Goal: Task Accomplishment & Management: Manage account settings

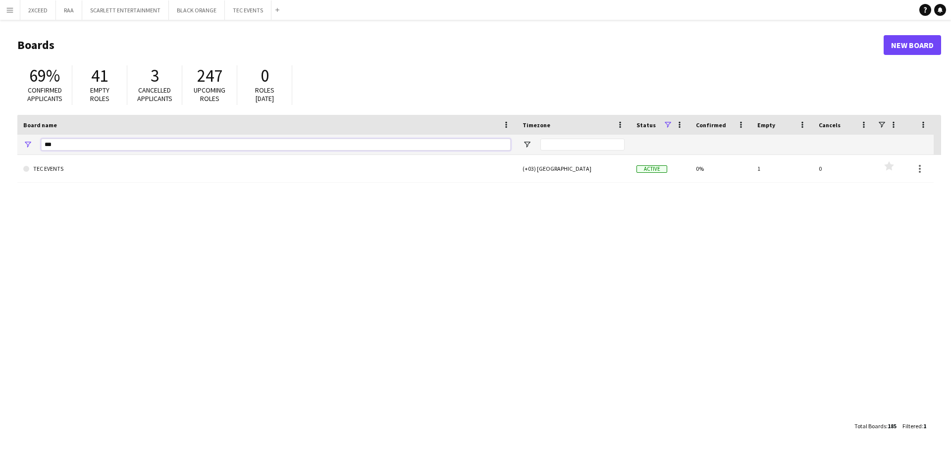
click at [109, 139] on input "***" at bounding box center [275, 145] width 469 height 12
type input "*"
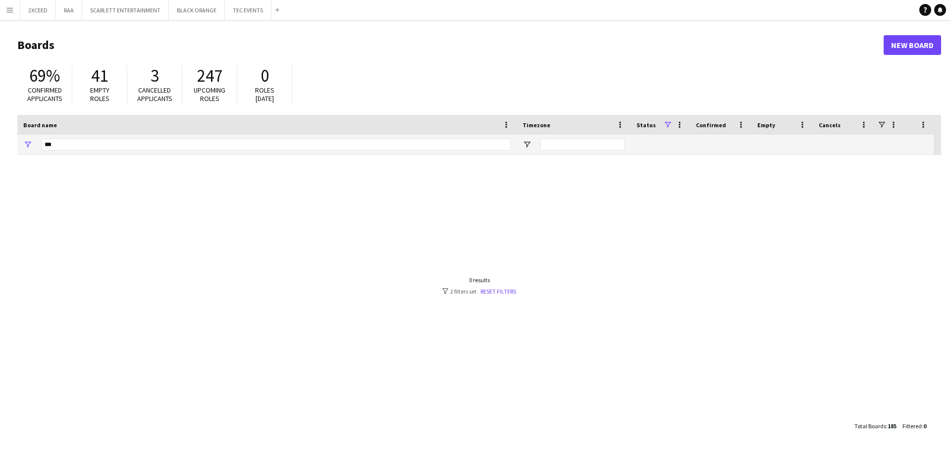
click at [275, 14] on div "Add" at bounding box center [277, 10] width 12 height 20
click at [153, 145] on input "***" at bounding box center [275, 145] width 469 height 12
type input "*"
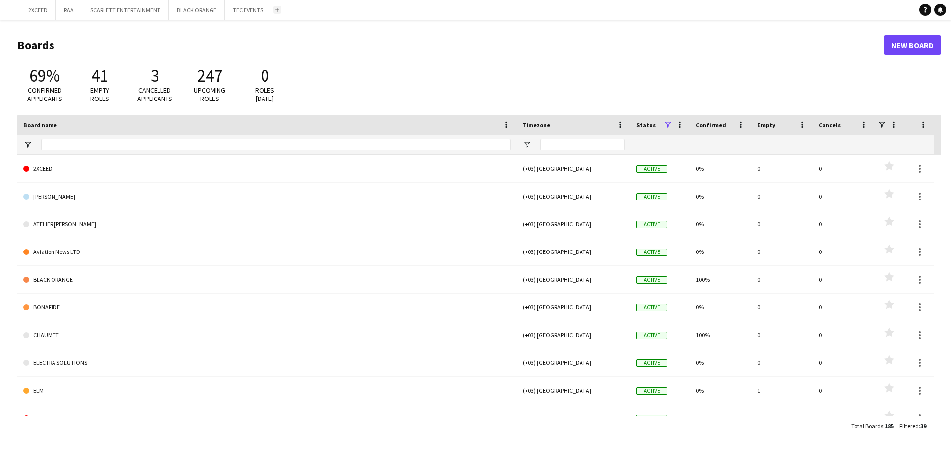
click at [275, 8] on app-icon "Add" at bounding box center [277, 10] width 4 height 4
click at [76, 144] on input "Board name Filter Input" at bounding box center [275, 145] width 469 height 12
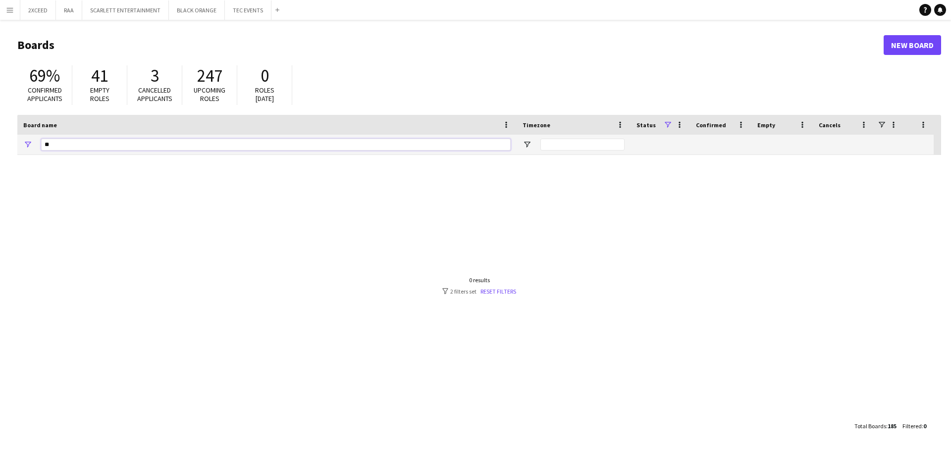
type input "*"
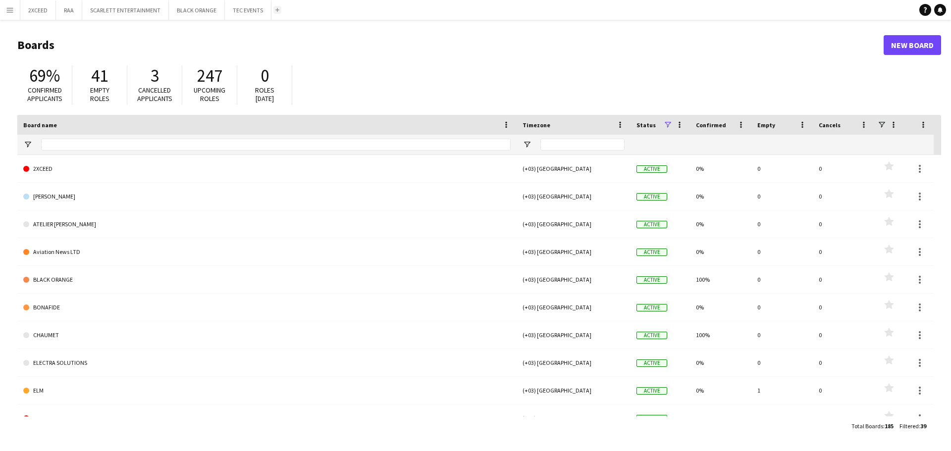
click at [276, 10] on app-icon "Add" at bounding box center [277, 10] width 4 height 4
click at [129, 141] on input "Board name Filter Input" at bounding box center [275, 145] width 469 height 12
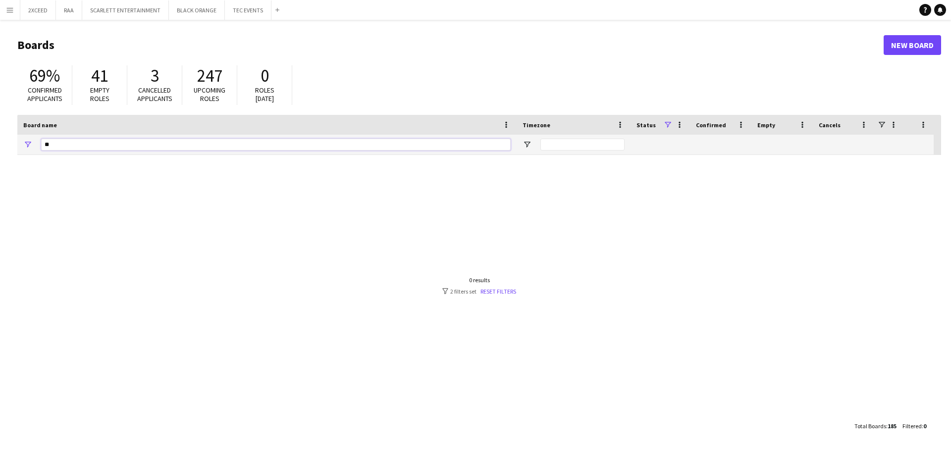
type input "*"
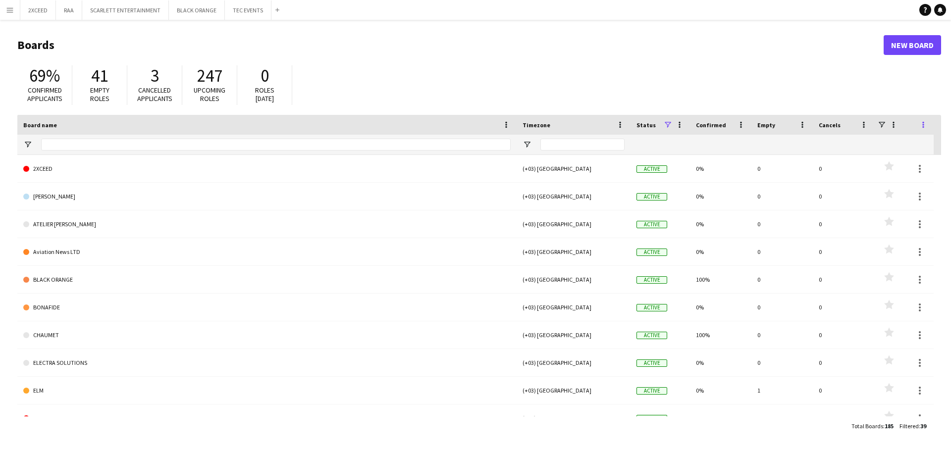
click at [925, 123] on span at bounding box center [923, 124] width 9 height 9
click at [919, 159] on span "Reset Filters" at bounding box center [907, 159] width 56 height 17
click at [250, 141] on input "Board name Filter Input" at bounding box center [275, 145] width 469 height 12
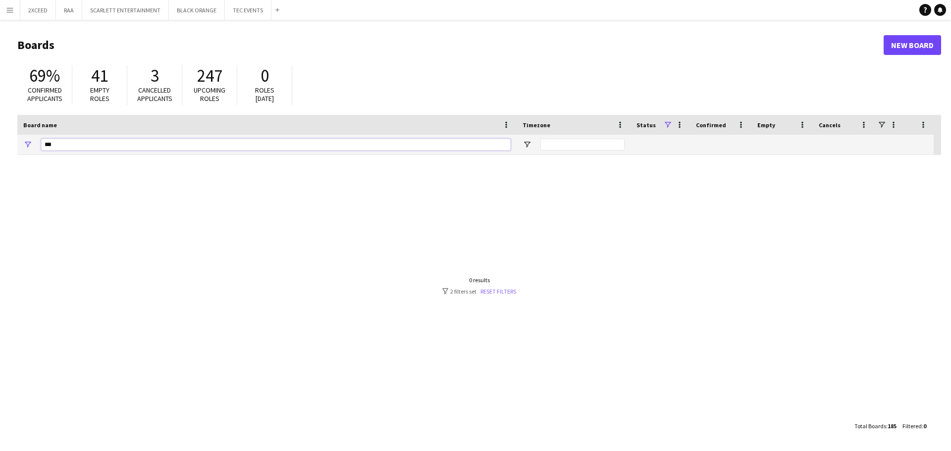
type input "***"
click at [491, 291] on link "Reset filters" at bounding box center [498, 291] width 36 height 7
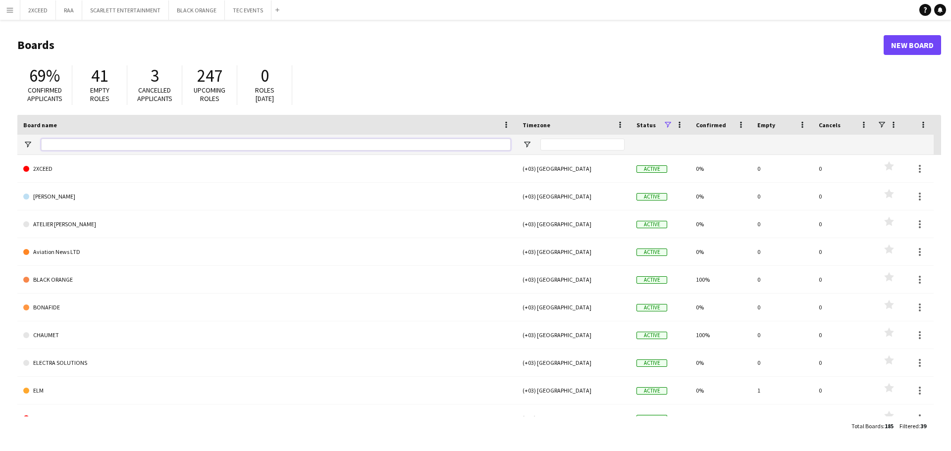
click at [60, 142] on input "Board name Filter Input" at bounding box center [275, 145] width 469 height 12
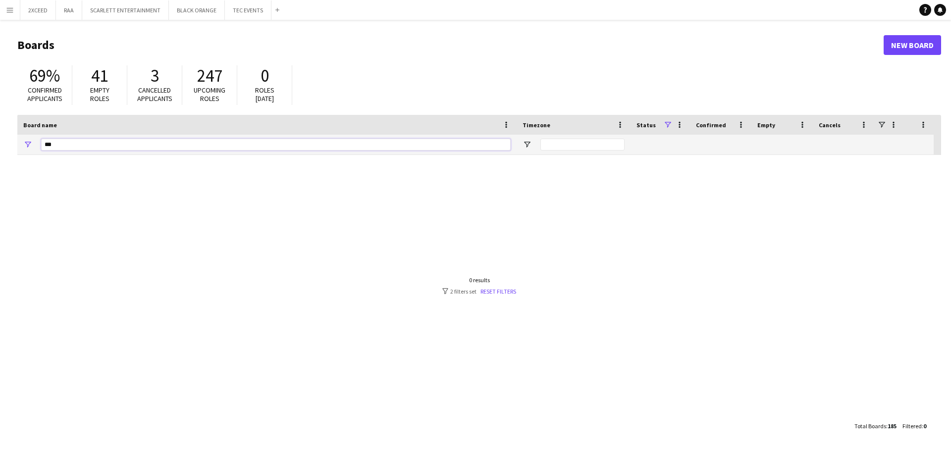
type input "***"
click at [666, 125] on span at bounding box center [667, 124] width 9 height 9
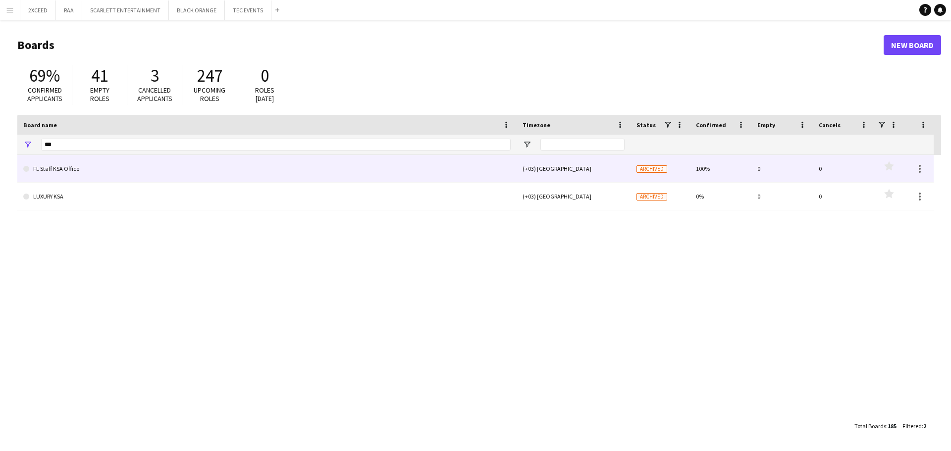
click at [321, 170] on link "FL Staff KSA Office" at bounding box center [266, 169] width 487 height 28
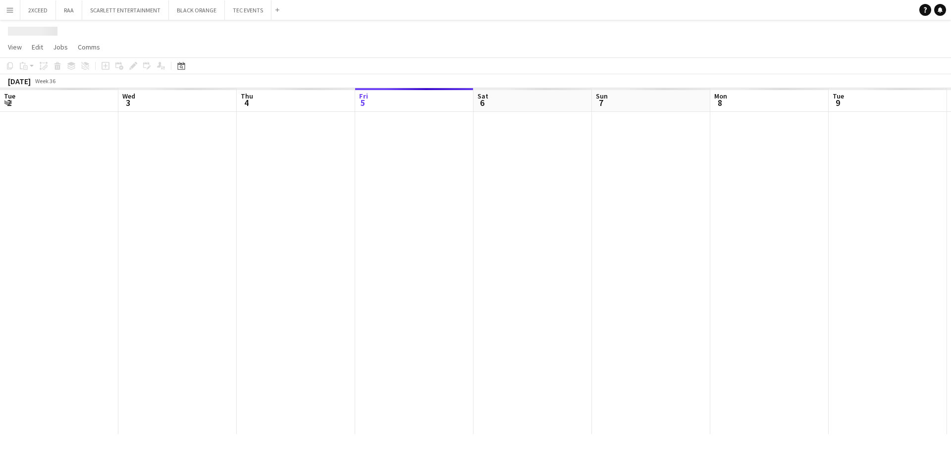
scroll to position [0, 237]
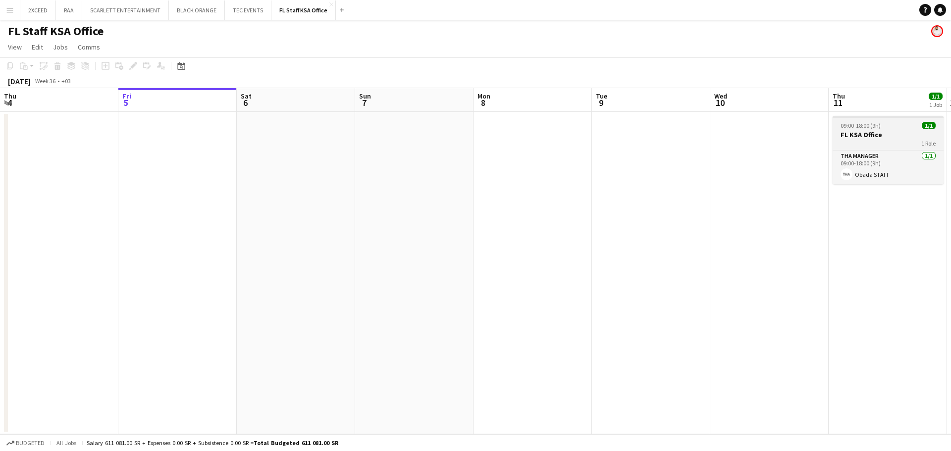
click at [885, 132] on h3 "FL KSA Office" at bounding box center [887, 134] width 111 height 9
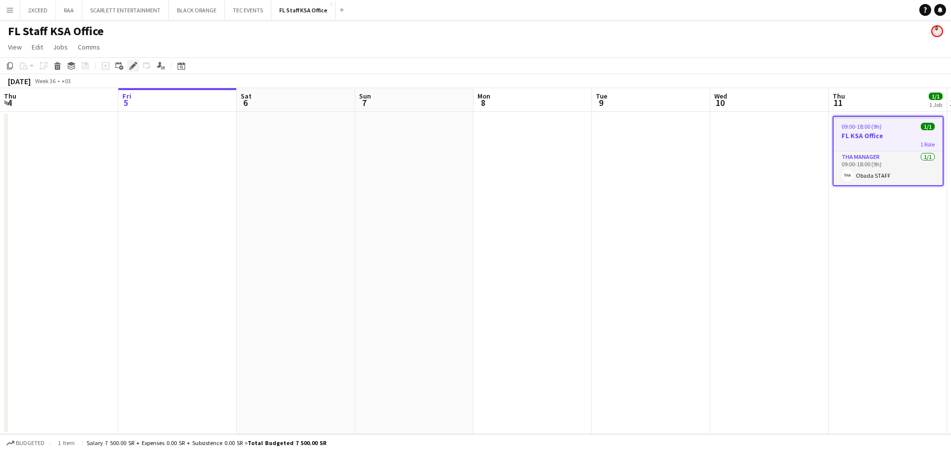
click at [132, 65] on icon "Edit" at bounding box center [133, 66] width 8 height 8
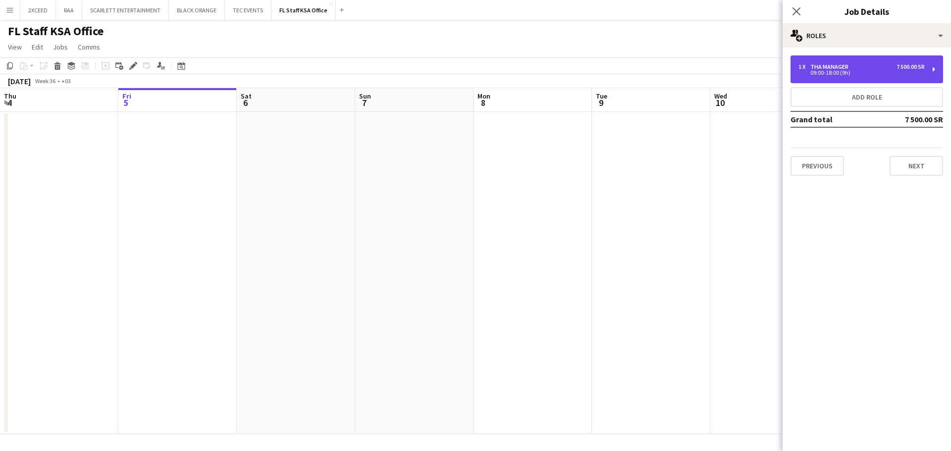
click at [856, 68] on div "1 x THA Manager 7 500.00 SR" at bounding box center [861, 66] width 126 height 7
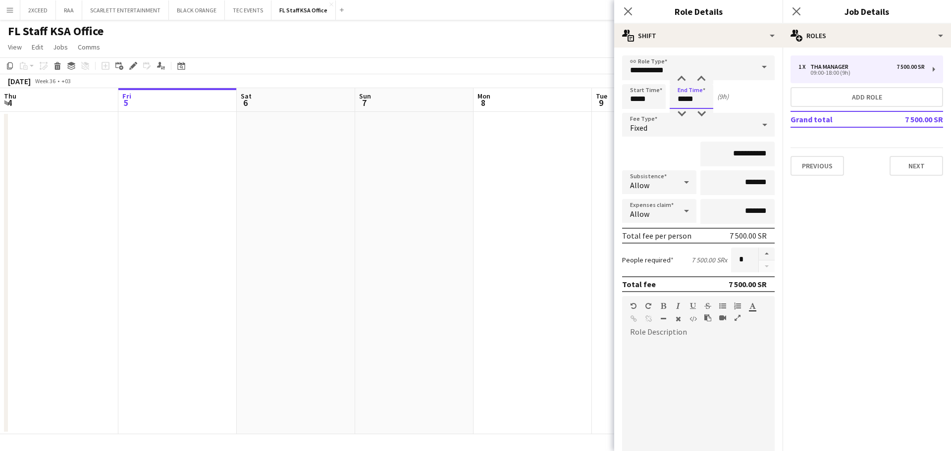
drag, startPoint x: 685, startPoint y: 99, endPoint x: 677, endPoint y: 101, distance: 8.6
click at [677, 101] on input "*****" at bounding box center [692, 96] width 44 height 25
click at [694, 101] on input "*****" at bounding box center [692, 96] width 44 height 25
type input "*****"
click at [918, 165] on button "Next" at bounding box center [915, 166] width 53 height 20
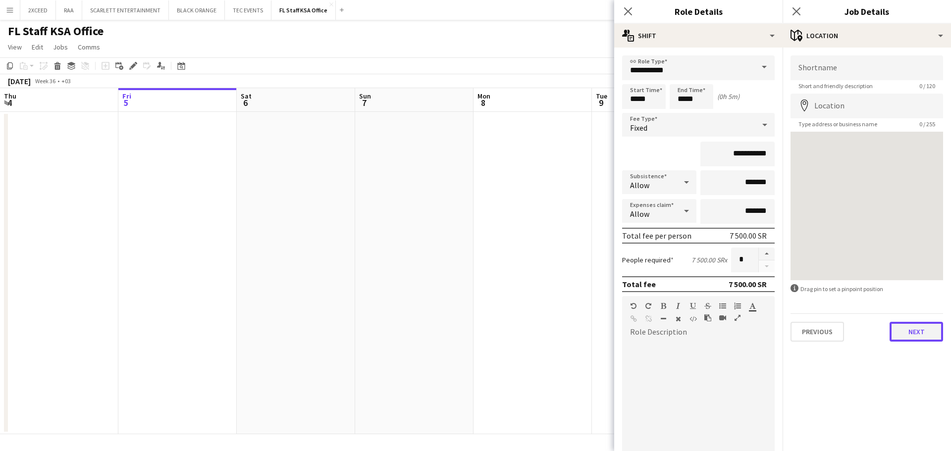
click at [911, 334] on button "Next" at bounding box center [915, 332] width 53 height 20
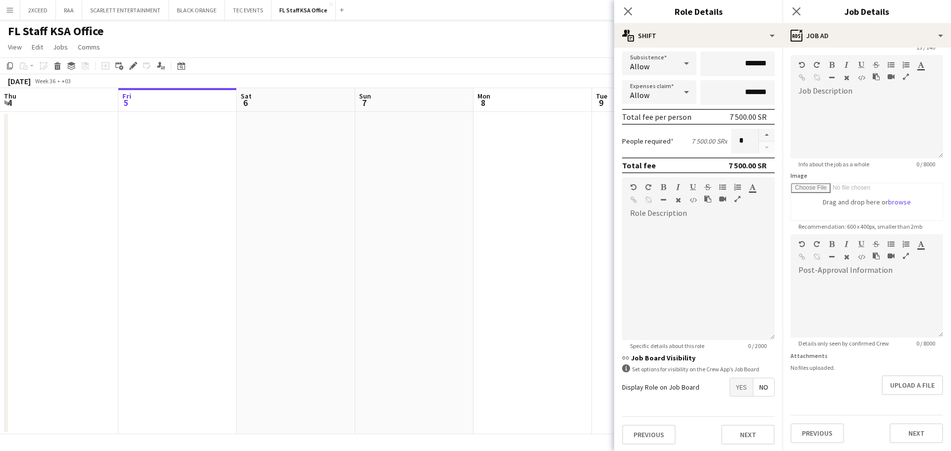
scroll to position [120, 0]
click at [744, 436] on button "Next" at bounding box center [747, 433] width 53 height 20
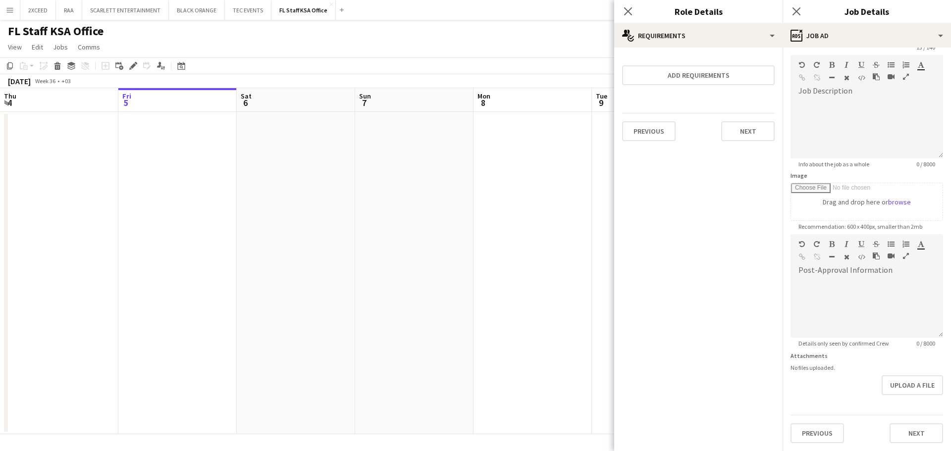
click at [624, 4] on div "Close pop-in" at bounding box center [628, 11] width 28 height 23
click at [629, 12] on icon "Close pop-in" at bounding box center [627, 10] width 9 height 9
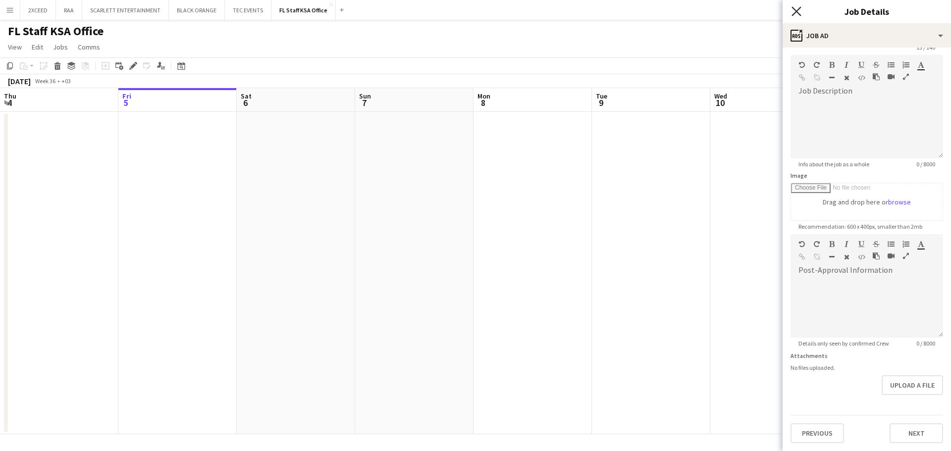
click at [800, 10] on icon "Close pop-in" at bounding box center [795, 10] width 9 height 9
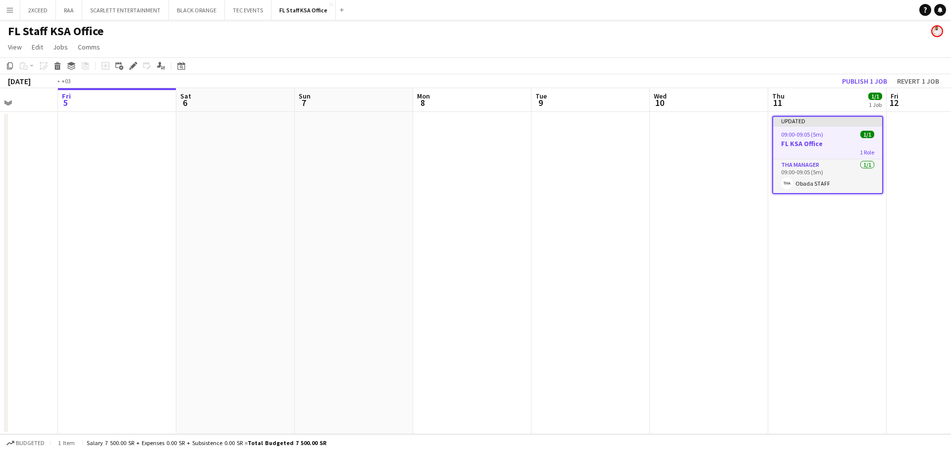
drag, startPoint x: 822, startPoint y: 267, endPoint x: 288, endPoint y: 327, distance: 537.2
click at [288, 327] on app-calendar-viewport "Tue 2 Wed 3 Thu 4 Fri 5 Sat 6 Sun 7 Mon 8 Tue 9 Wed 10 Thu 11 1/1 1 Job Fri 12 …" at bounding box center [475, 261] width 951 height 346
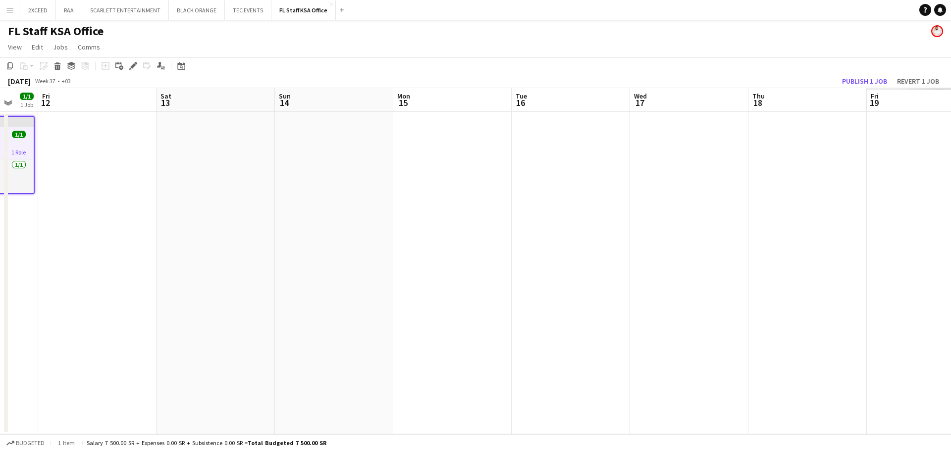
drag, startPoint x: 730, startPoint y: 243, endPoint x: 293, endPoint y: 297, distance: 440.7
click at [293, 297] on app-calendar-viewport "Tue 9 Wed 10 Thu 11 1/1 1 Job Fri 12 Sat 13 Sun 14 Mon 15 Tue 16 Wed 17 Thu 18 …" at bounding box center [475, 261] width 951 height 346
drag, startPoint x: 578, startPoint y: 261, endPoint x: 795, endPoint y: 217, distance: 221.3
click at [297, 285] on app-calendar-viewport "Sun 14 Mon 15 Tue 16 Wed 17 Thu 18 Fri 19 Sat 20 Sun 21 Mon 22 Tue 23 Wed 24 Th…" at bounding box center [475, 261] width 951 height 346
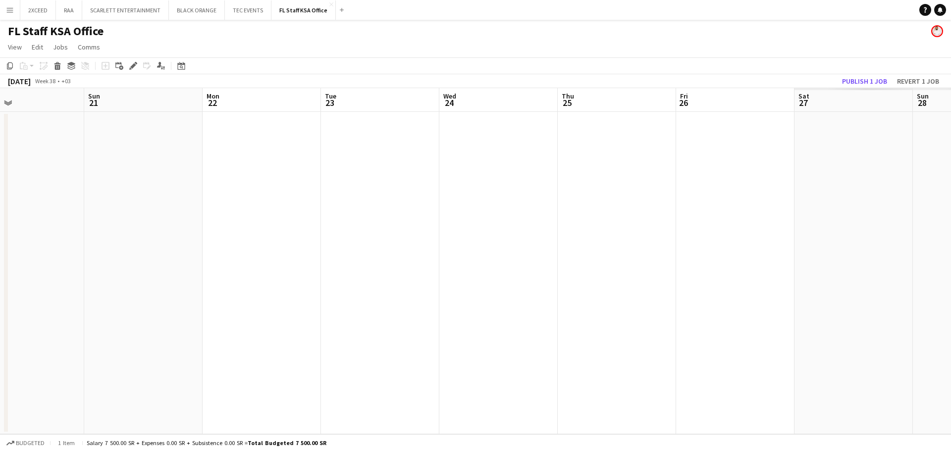
drag, startPoint x: 854, startPoint y: 226, endPoint x: 643, endPoint y: 267, distance: 215.4
click at [457, 291] on app-calendar-viewport "Wed 17 Thu 18 Fri 19 Sat 20 Sun 21 Mon 22 Tue 23 Wed 24 Thu 25 Fri 26 Sat 27 Su…" at bounding box center [475, 261] width 951 height 346
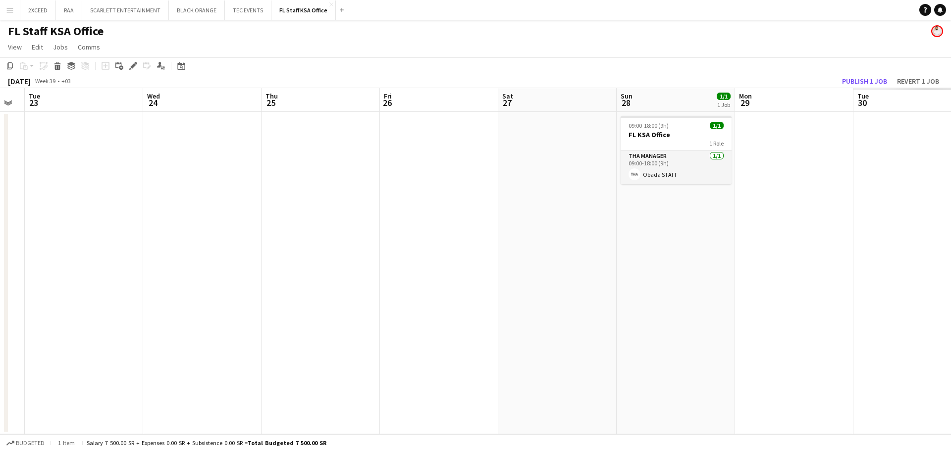
drag, startPoint x: 475, startPoint y: 310, endPoint x: 503, endPoint y: 297, distance: 30.4
click at [432, 311] on app-calendar-viewport "Sat 20 Sun 21 Mon 22 Tue 23 Wed 24 Thu 25 Fri 26 Sat 27 Sun 28 1/1 1 Job Mon 29…" at bounding box center [475, 261] width 951 height 346
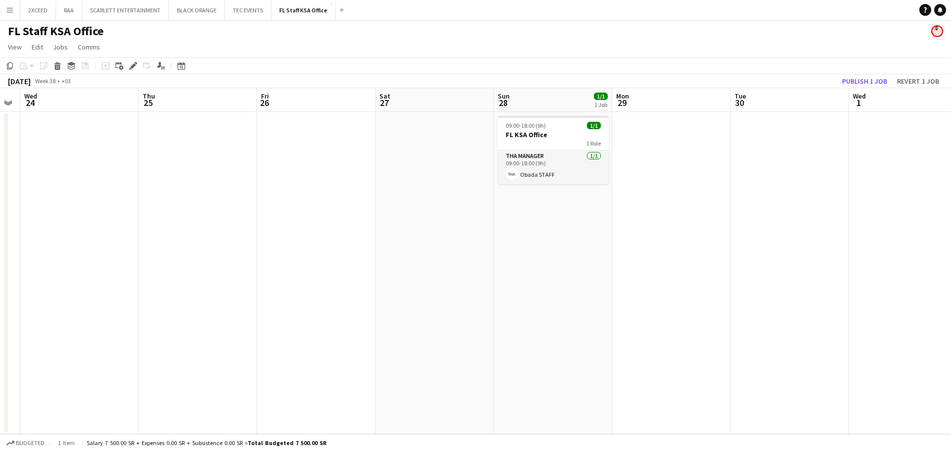
scroll to position [0, 379]
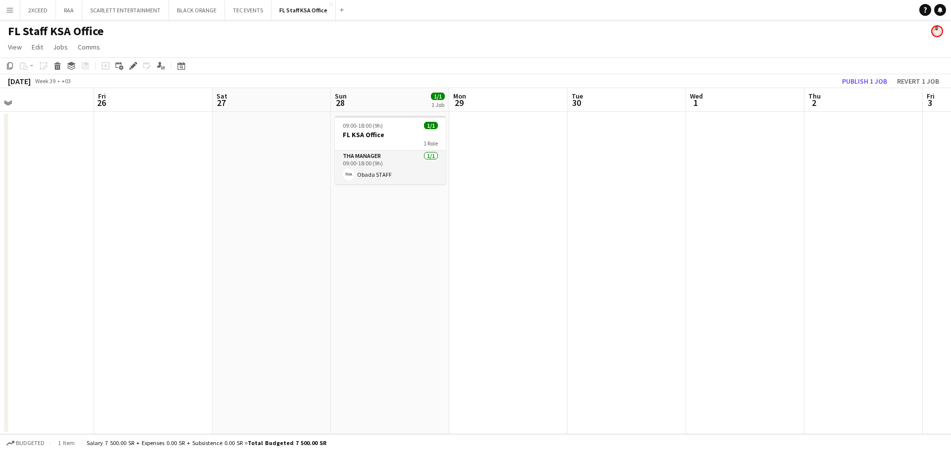
click at [501, 313] on app-calendar-viewport "Mon 22 Tue 23 Wed 24 Thu 25 Fri 26 Sat 27 Sun 28 1/1 1 Job Mon 29 Tue 30 Wed 1 …" at bounding box center [475, 261] width 951 height 346
click at [404, 134] on h3 "FL KSA Office" at bounding box center [390, 134] width 111 height 9
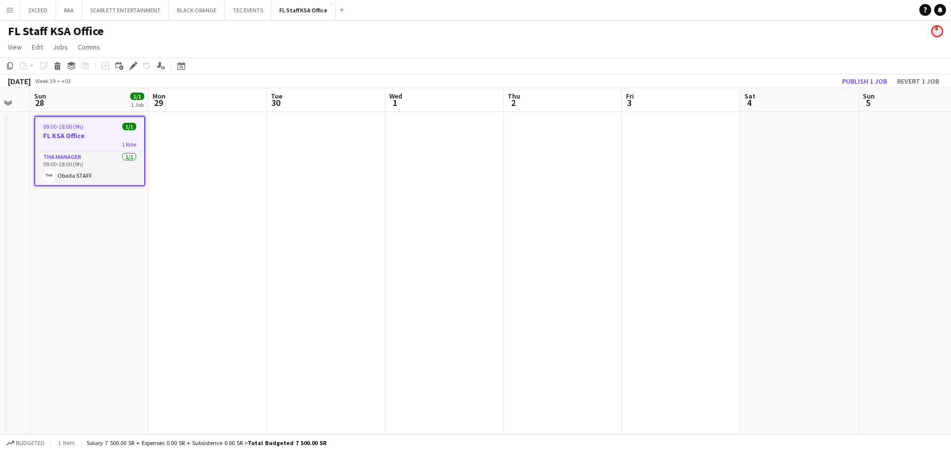
drag, startPoint x: 740, startPoint y: 196, endPoint x: 443, endPoint y: 235, distance: 299.8
click at [322, 235] on app-calendar-viewport "Thu 25 Fri 26 Sat 27 Sun 28 1/1 1 Job Mon 29 Tue 30 Wed 1 Thu 2 Fri 3 Sat 4 Sun…" at bounding box center [475, 261] width 951 height 346
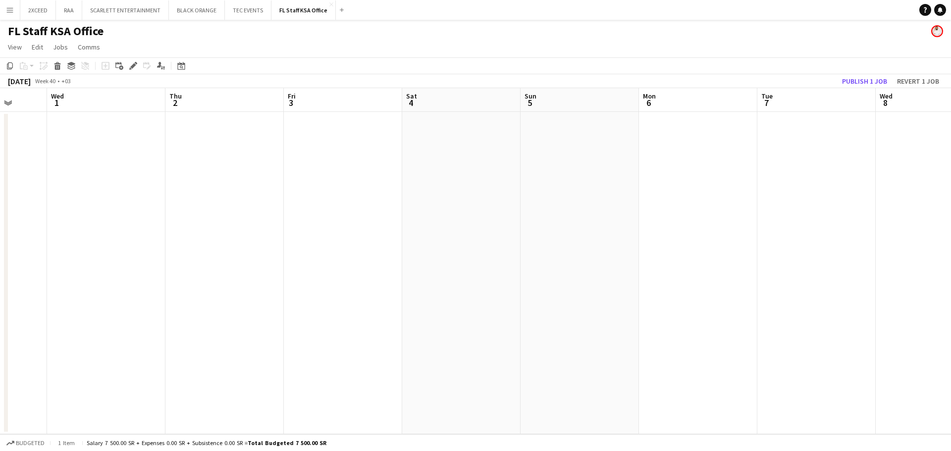
drag, startPoint x: 778, startPoint y: 232, endPoint x: 606, endPoint y: 243, distance: 172.7
click at [434, 253] on app-calendar-viewport "Sun 28 1/1 1 Job Mon 29 Tue 30 Wed 1 Thu 2 Fri 3 Sat 4 Sun 5 Mon 6 Tue 7 Wed 8 …" at bounding box center [475, 261] width 951 height 346
drag, startPoint x: 819, startPoint y: 238, endPoint x: 544, endPoint y: 276, distance: 277.6
click at [544, 276] on app-calendar-viewport "Mon 29 Tue 30 Wed 1 Thu 2 Fri 3 Sat 4 Sun 5 Mon 6 Tue 7 Wed 8 Thu 9 Fri 10 Sat …" at bounding box center [475, 261] width 951 height 346
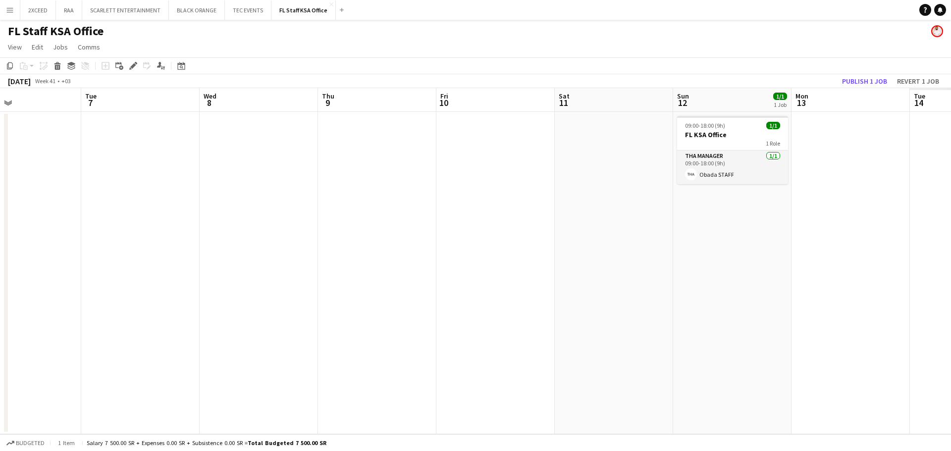
drag, startPoint x: 637, startPoint y: 266, endPoint x: 405, endPoint y: 292, distance: 233.7
click at [405, 292] on app-calendar-viewport "Fri 3 Sat 4 Sun 5 Mon 6 Tue 7 Wed 8 Thu 9 Fri 10 Sat 11 Sun 12 1/1 1 Job Mon 13…" at bounding box center [475, 261] width 951 height 346
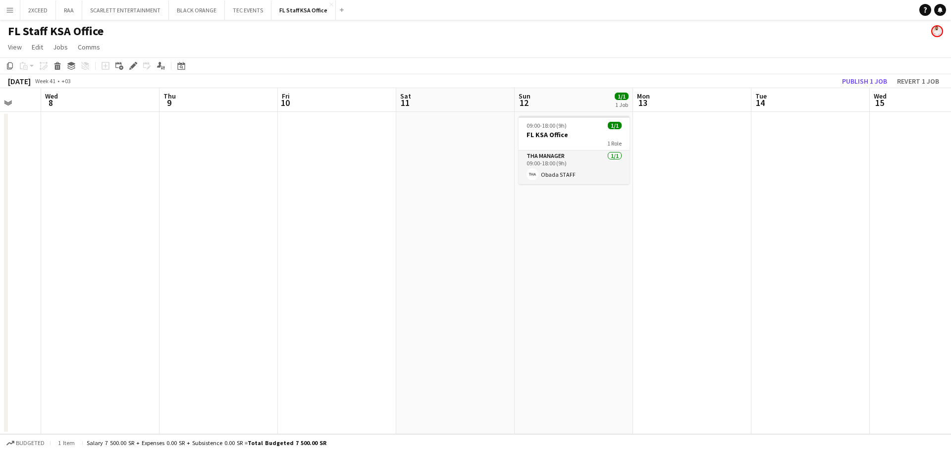
drag, startPoint x: 654, startPoint y: 292, endPoint x: 567, endPoint y: 310, distance: 88.5
click at [567, 310] on app-calendar-viewport "Sun 5 Mon 6 Tue 7 Wed 8 Thu 9 Fri 10 Sat 11 Sun 12 1/1 1 Job Mon 13 Tue 14 Wed …" at bounding box center [475, 261] width 951 height 346
click at [571, 140] on div "1 Role" at bounding box center [573, 143] width 111 height 8
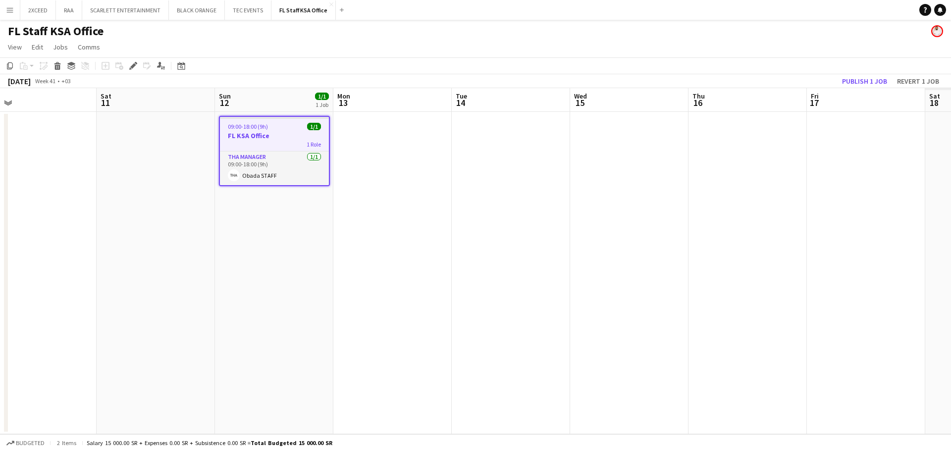
drag, startPoint x: 843, startPoint y: 161, endPoint x: 554, endPoint y: 221, distance: 294.9
click at [546, 220] on app-calendar-viewport "Tue 7 Wed 8 Thu 9 Fri 10 Sat 11 Sun 12 1/1 1 Job Mon 13 Tue 14 Wed 15 Thu 16 Fr…" at bounding box center [475, 261] width 951 height 346
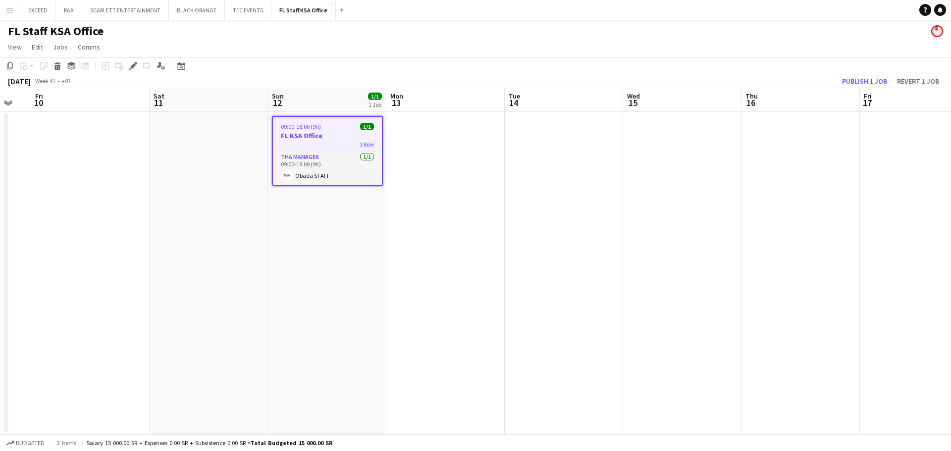
drag, startPoint x: 727, startPoint y: 259, endPoint x: 597, endPoint y: 267, distance: 131.0
click at [592, 268] on app-calendar-viewport "Tue 7 Wed 8 Thu 9 Fri 10 Sat 11 Sun 12 1/1 1 Job Mon 13 Tue 14 Wed 15 Thu 16 Fr…" at bounding box center [475, 261] width 951 height 346
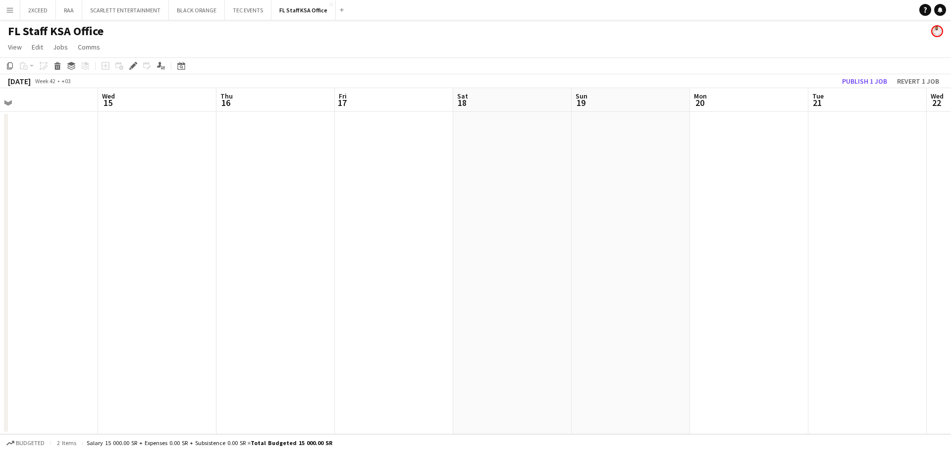
drag, startPoint x: 649, startPoint y: 263, endPoint x: 560, endPoint y: 258, distance: 89.3
click at [364, 268] on app-calendar-viewport "Sat 11 Sun 12 1/1 1 Job Mon 13 Tue 14 Wed 15 Thu 16 Fri 17 Sat 18 Sun 19 Mon 20…" at bounding box center [475, 261] width 951 height 346
drag, startPoint x: 801, startPoint y: 252, endPoint x: 756, endPoint y: 225, distance: 52.2
click at [456, 288] on app-calendar-viewport "Thu 16 Fri 17 Sat 18 Sun 19 Mon 20 Tue 21 Wed 22 Thu 23 Fri 24 Sat 25 Sun 26 Mo…" at bounding box center [475, 261] width 951 height 346
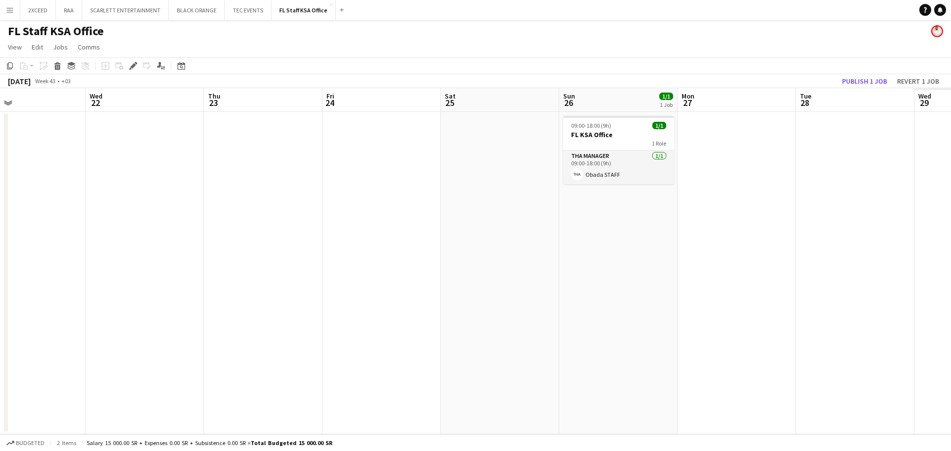
scroll to position [0, 299]
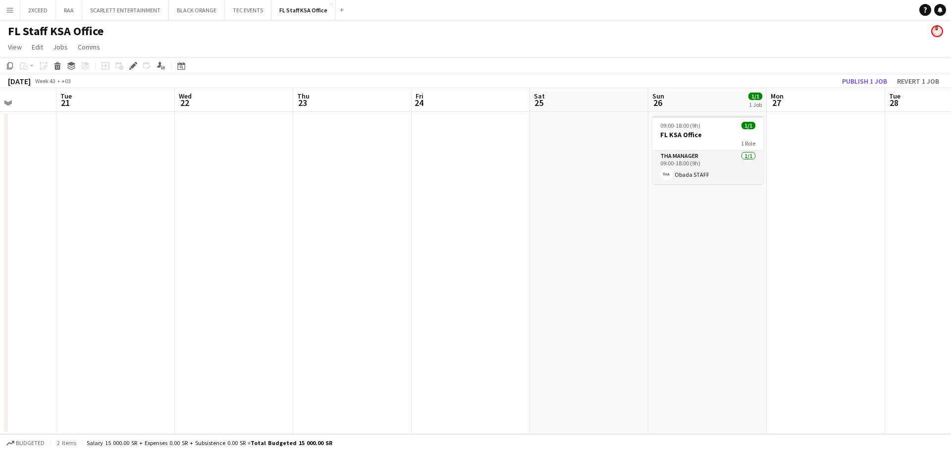
drag, startPoint x: 817, startPoint y: 245, endPoint x: 575, endPoint y: 279, distance: 244.6
click at [591, 287] on app-calendar-viewport "Sat 18 Sun 19 Mon 20 Tue 21 Wed 22 Thu 23 Fri 24 Sat 25 Sun 26 1/1 1 Job Mon 27…" at bounding box center [475, 261] width 951 height 346
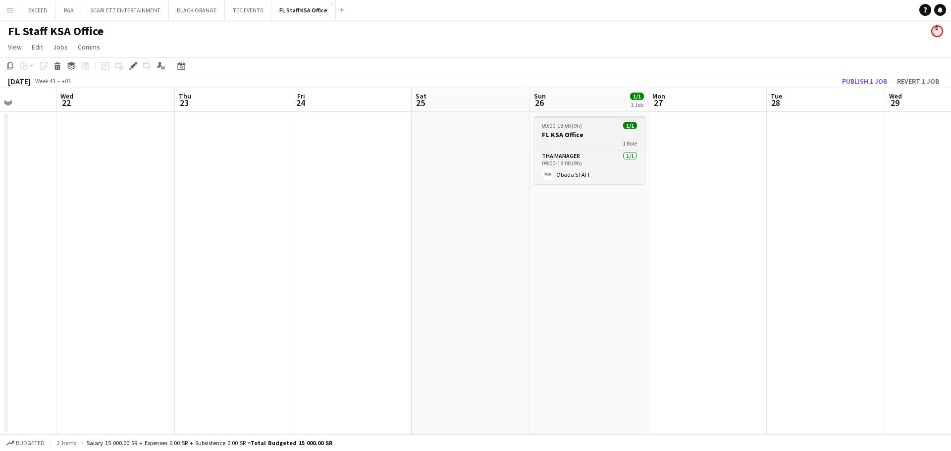
click at [576, 133] on h3 "FL KSA Office" at bounding box center [589, 134] width 111 height 9
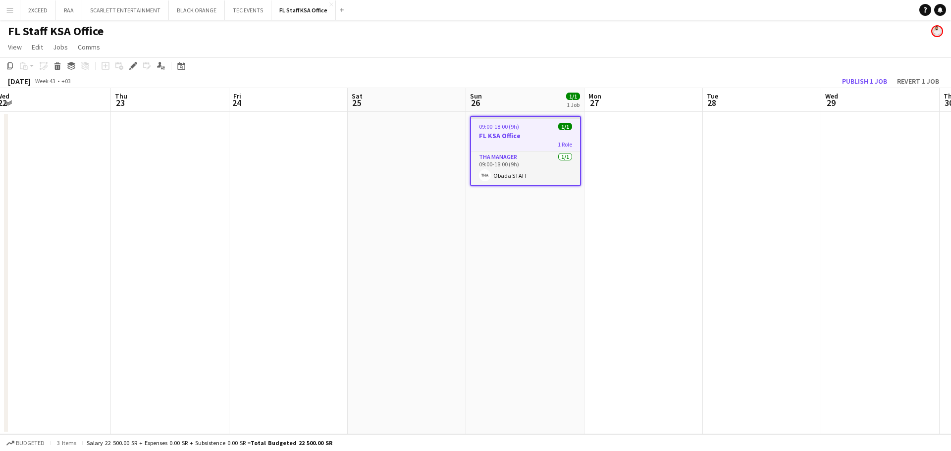
drag, startPoint x: 906, startPoint y: 174, endPoint x: 631, endPoint y: 244, distance: 283.5
click at [610, 249] on app-calendar-viewport "Sun 19 Mon 20 Tue 21 Wed 22 Thu 23 Fri 24 Sat 25 Sun 26 1/1 1 Job Mon 27 Tue 28…" at bounding box center [475, 261] width 951 height 346
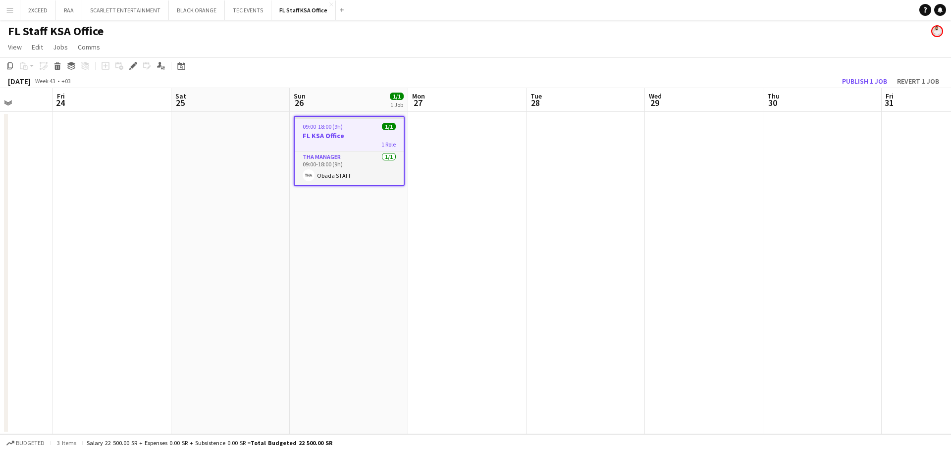
drag, startPoint x: 847, startPoint y: 231, endPoint x: 559, endPoint y: 272, distance: 290.7
click at [559, 272] on app-calendar-viewport "Tue 21 Wed 22 Thu 23 Fri 24 Sat 25 Sun 26 1/1 1 Job Mon 27 Tue 28 Wed 29 Thu 30…" at bounding box center [475, 261] width 951 height 346
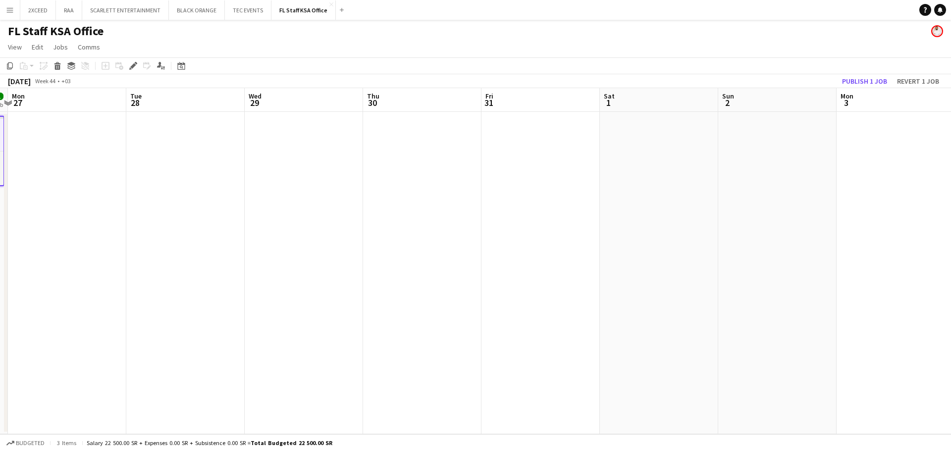
drag, startPoint x: 772, startPoint y: 275, endPoint x: 568, endPoint y: 293, distance: 204.8
click at [568, 293] on app-calendar-viewport "Fri 24 Sat 25 Sun 26 1/1 1 Job Mon 27 Tue 28 Wed 29 Thu 30 Fri 31 Sat 1 Sun 2 M…" at bounding box center [475, 261] width 951 height 346
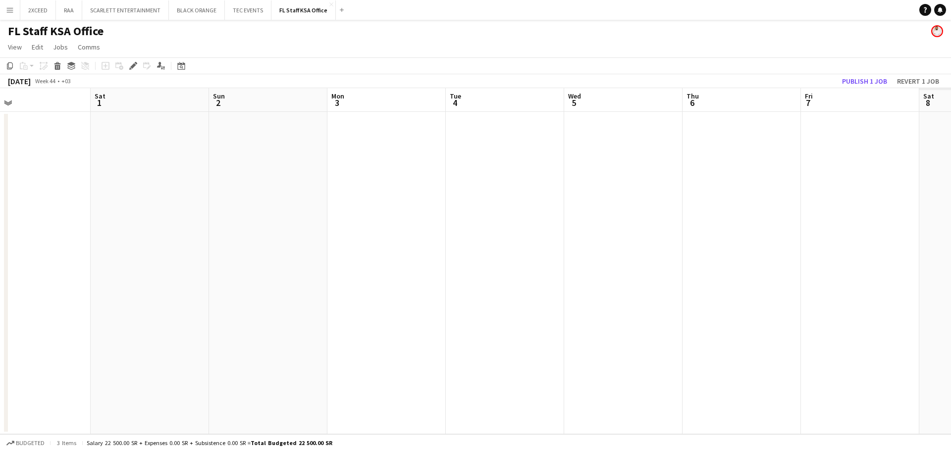
drag, startPoint x: 747, startPoint y: 293, endPoint x: 523, endPoint y: 315, distance: 224.9
click at [522, 315] on app-calendar-viewport "Tue 28 Wed 29 Thu 30 Fri 31 Sat 1 Sun 2 Mon 3 Tue 4 Wed 5 Thu 6 Fri 7 Sat 8 Sun…" at bounding box center [475, 261] width 951 height 346
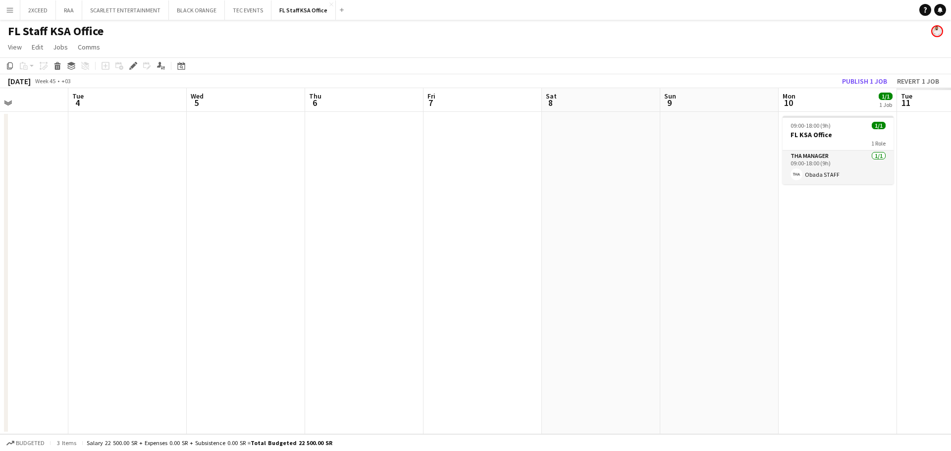
drag, startPoint x: 819, startPoint y: 262, endPoint x: 589, endPoint y: 307, distance: 234.0
click at [455, 315] on app-calendar-viewport "Sat 1 Sun 2 Mon 3 Tue 4 Wed 5 Thu 6 Fri 7 Sat 8 Sun 9 Mon 10 1/1 1 Job Tue 11 W…" at bounding box center [475, 261] width 951 height 346
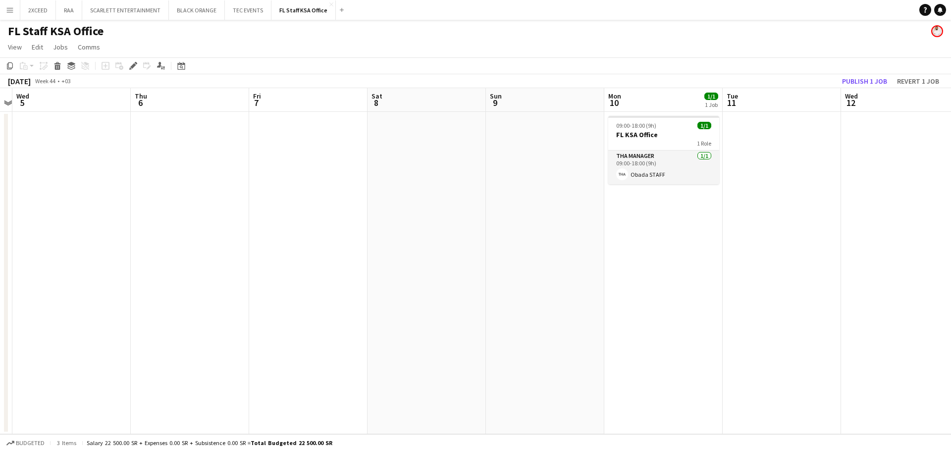
drag, startPoint x: 841, startPoint y: 275, endPoint x: 645, endPoint y: 296, distance: 197.2
click at [649, 298] on app-calendar-viewport "Sun 2 Mon 3 Tue 4 Wed 5 Thu 6 Fri 7 Sat 8 Sun 9 Mon 10 1/1 1 Job Tue 11 Wed 12 …" at bounding box center [475, 261] width 951 height 346
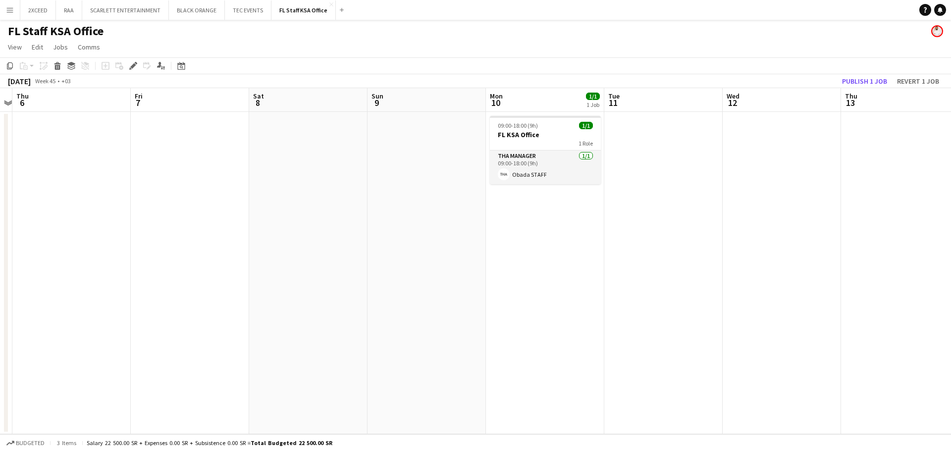
scroll to position [0, 356]
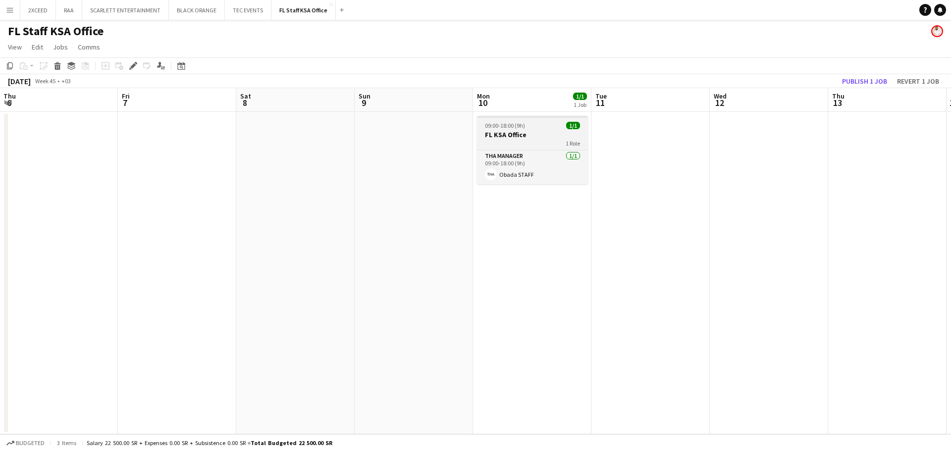
click at [527, 127] on div "09:00-18:00 (9h) 1/1" at bounding box center [532, 125] width 111 height 7
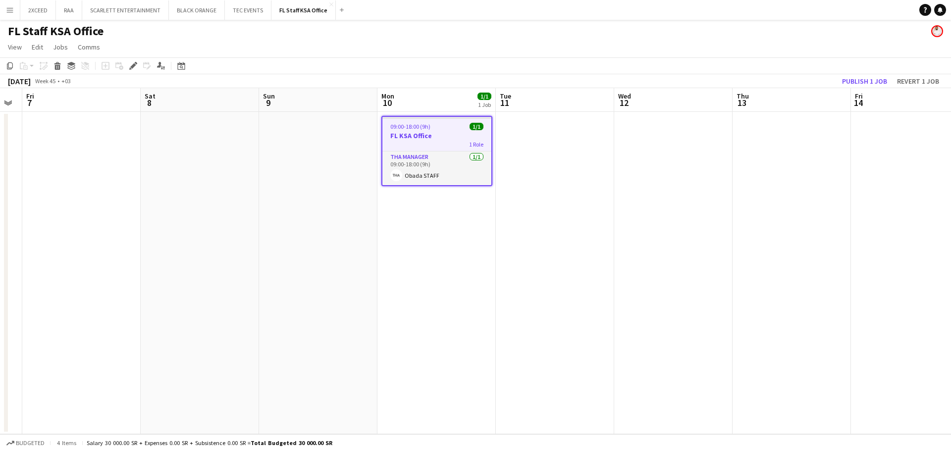
drag, startPoint x: 769, startPoint y: 211, endPoint x: 723, endPoint y: 271, distance: 75.9
click at [476, 274] on app-calendar-viewport "Tue 4 Wed 5 Thu 6 Fri 7 Sat 8 Sun 9 Mon 10 1/1 1 Job Tue 11 Wed 12 Thu 13 Fri 1…" at bounding box center [475, 261] width 951 height 346
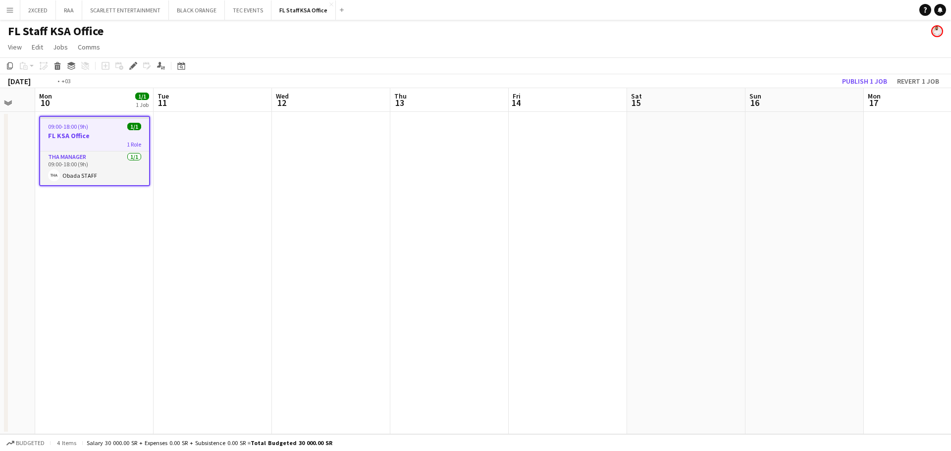
drag, startPoint x: 771, startPoint y: 288, endPoint x: 628, endPoint y: 310, distance: 143.8
click at [628, 310] on app-calendar-viewport "Fri 7 Sat 8 Sun 9 Mon 10 1/1 1 Job Tue 11 Wed 12 Thu 13 Fri 14 Sat 15 Sun 16 Mo…" at bounding box center [475, 261] width 951 height 346
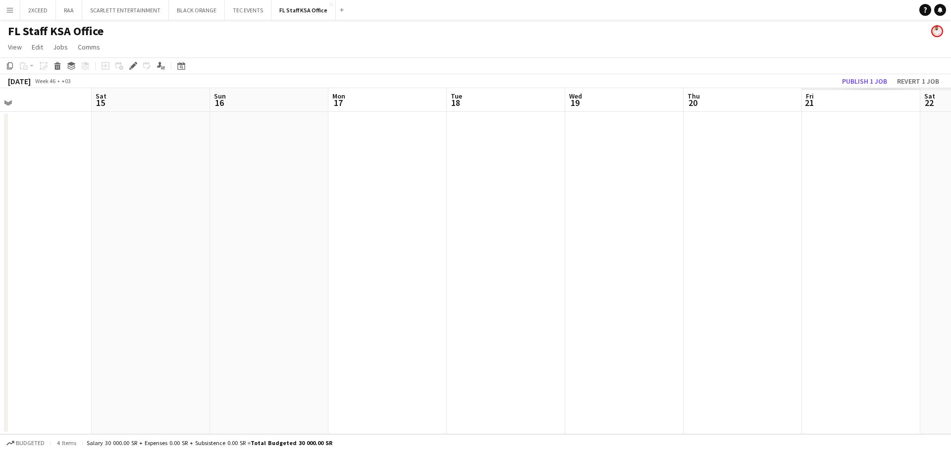
drag, startPoint x: 741, startPoint y: 278, endPoint x: 843, endPoint y: 254, distance: 104.4
click at [474, 295] on app-calendar-viewport "Tue 11 Wed 12 Thu 13 Fri 14 Sat 15 Sun 16 Mon 17 Tue 18 Wed 19 Thu 20 Fri 21 Sa…" at bounding box center [475, 261] width 951 height 346
drag, startPoint x: 749, startPoint y: 278, endPoint x: 777, endPoint y: 250, distance: 40.3
click at [532, 297] on app-calendar-viewport "Fri 14 Sat 15 Sun 16 Mon 17 Tue 18 Wed 19 Thu 20 Fri 21 Sat 22 Sun 23 Mon 24 Tu…" at bounding box center [475, 261] width 951 height 346
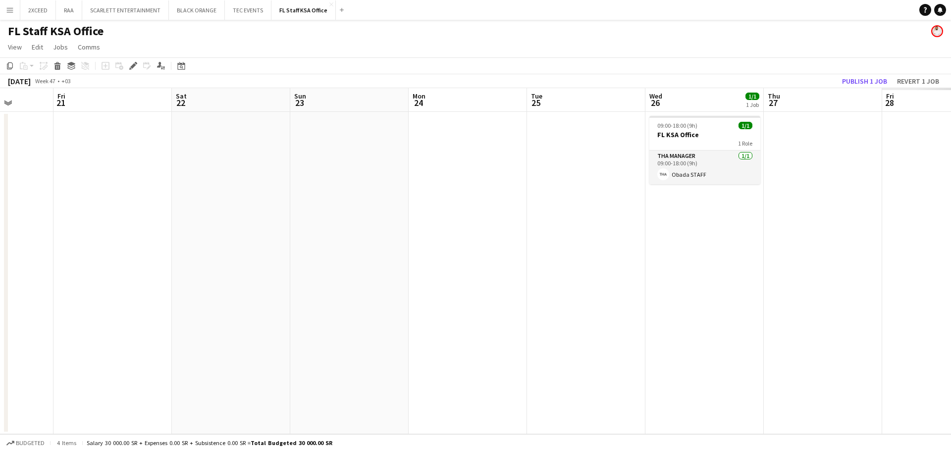
drag, startPoint x: 812, startPoint y: 249, endPoint x: 393, endPoint y: 295, distance: 421.4
click at [393, 295] on app-calendar-viewport "Tue 18 Wed 19 Thu 20 Fri 21 Sat 22 Sun 23 Mon 24 Tue 25 Wed 26 1/1 1 Job Thu 27…" at bounding box center [475, 261] width 951 height 346
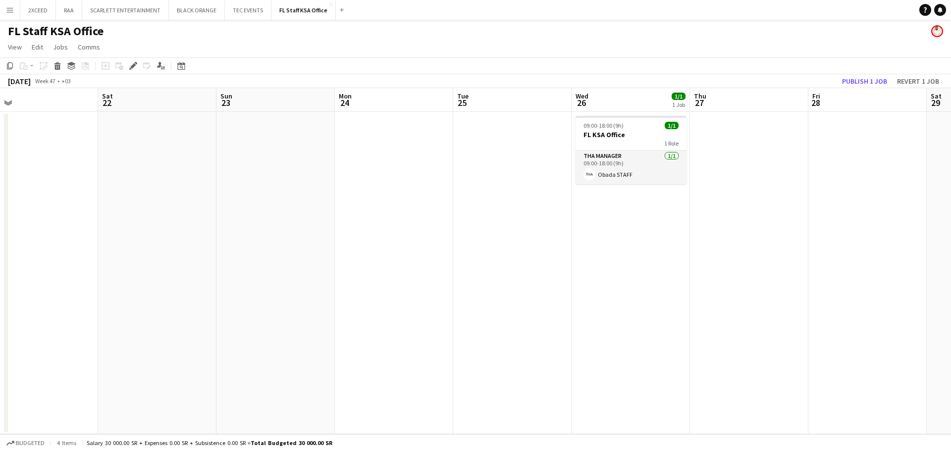
drag, startPoint x: 763, startPoint y: 268, endPoint x: 684, endPoint y: 280, distance: 80.1
click at [684, 280] on app-calendar-viewport "Tue 18 Wed 19 Thu 20 Fri 21 Sat 22 Sun 23 Mon 24 Tue 25 Wed 26 1/1 1 Job Thu 27…" at bounding box center [475, 261] width 951 height 346
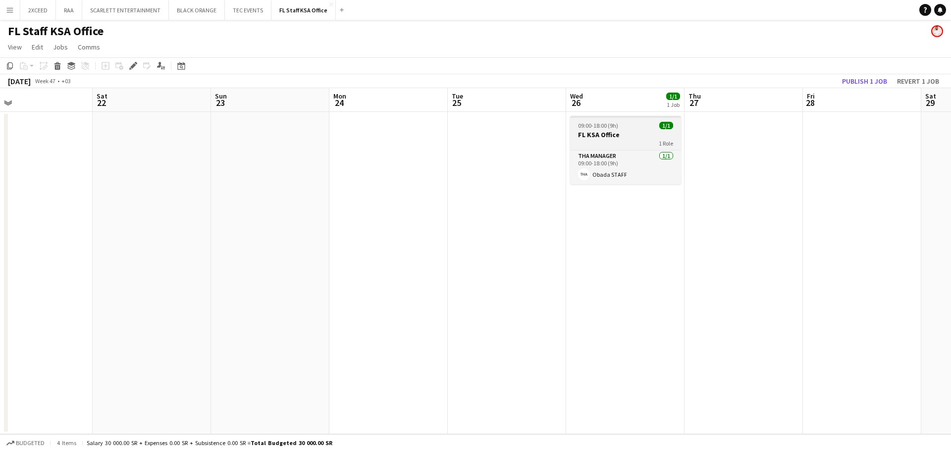
click at [624, 135] on h3 "FL KSA Office" at bounding box center [625, 134] width 111 height 9
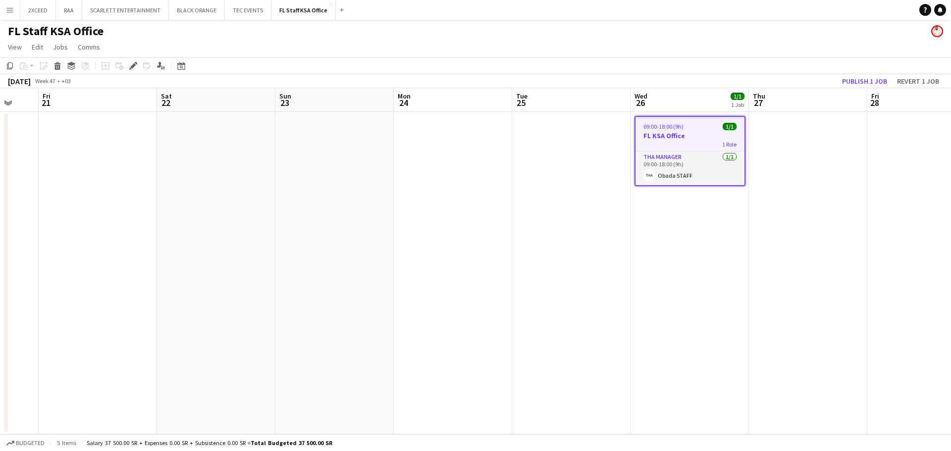
drag, startPoint x: 863, startPoint y: 168, endPoint x: 596, endPoint y: 213, distance: 271.2
click at [595, 213] on app-calendar-viewport "Tue 18 Wed 19 Thu 20 Fri 21 Sat 22 Sun 23 Mon 24 Tue 25 Wed 26 1/1 1 Job Thu 27…" at bounding box center [475, 261] width 951 height 346
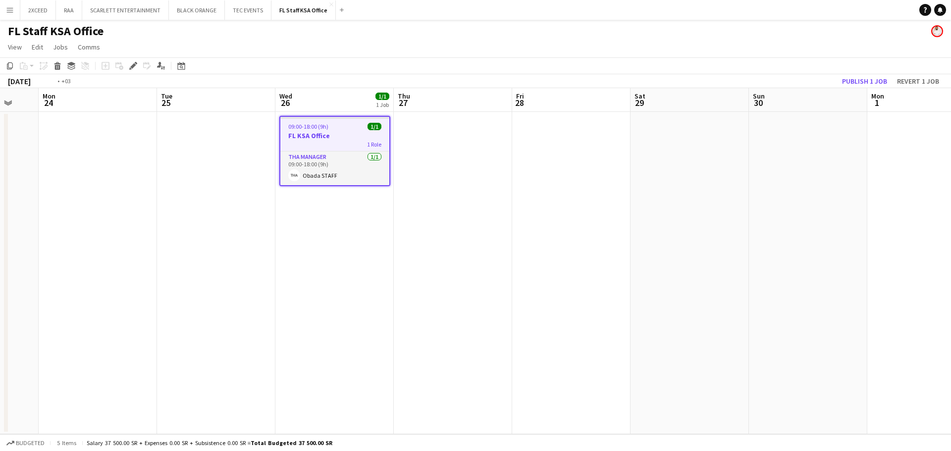
drag, startPoint x: 802, startPoint y: 213, endPoint x: 575, endPoint y: 242, distance: 228.2
click at [558, 246] on app-calendar-viewport "Fri 21 Sat 22 Sun 23 Mon 24 Tue 25 Wed 26 1/1 1 Job Thu 27 Fri 28 Sat 29 Sun 30…" at bounding box center [475, 261] width 951 height 346
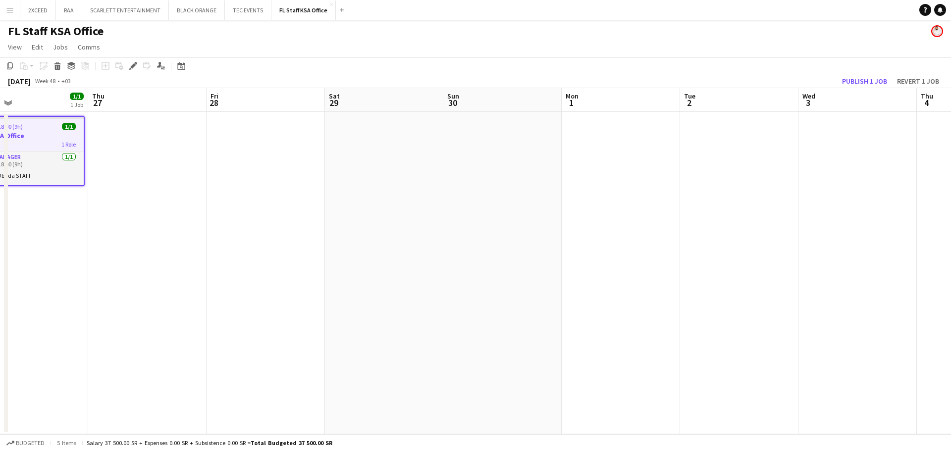
drag
click at [599, 268] on app-calendar-viewport "Sun 23 Mon 24 Tue 25 Wed 26 1/1 1 Job Thu 27 Fri 28 Sat 29 Sun 30 Mon 1 Tue 2 W…" at bounding box center [475, 261] width 951 height 346
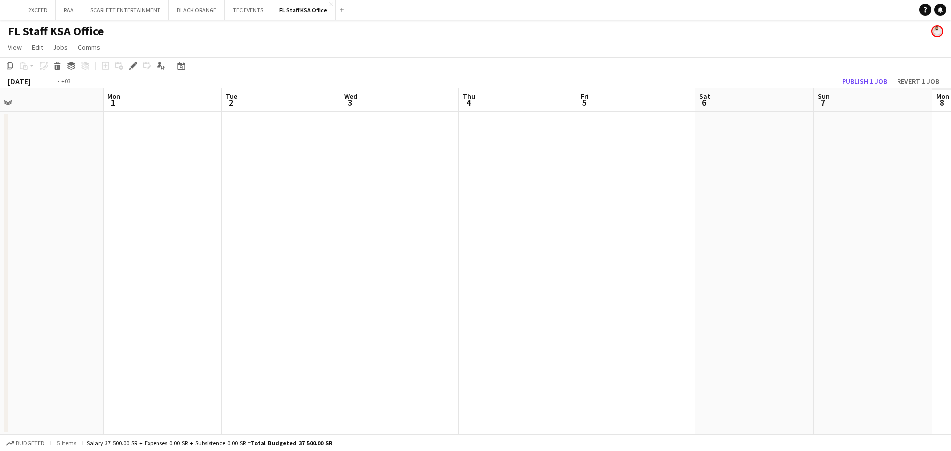
click at [460, 292] on app-calendar-viewport "Thu 27 Fri 28 Sat 29 Sun 30 Mon 1 Tue 2 Wed 3 Thu 4 Fri 5 Sat 6 Sun 7 Mon 8 Tue…" at bounding box center [475, 261] width 951 height 346
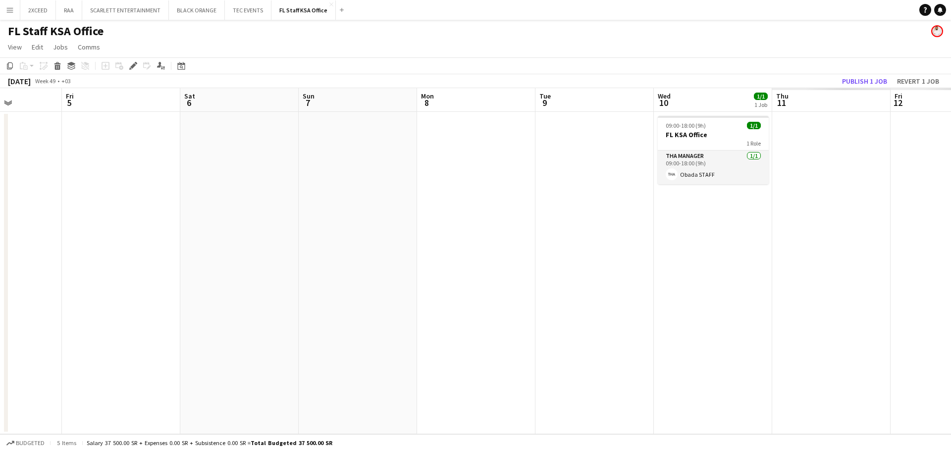
scroll to position [0, 374]
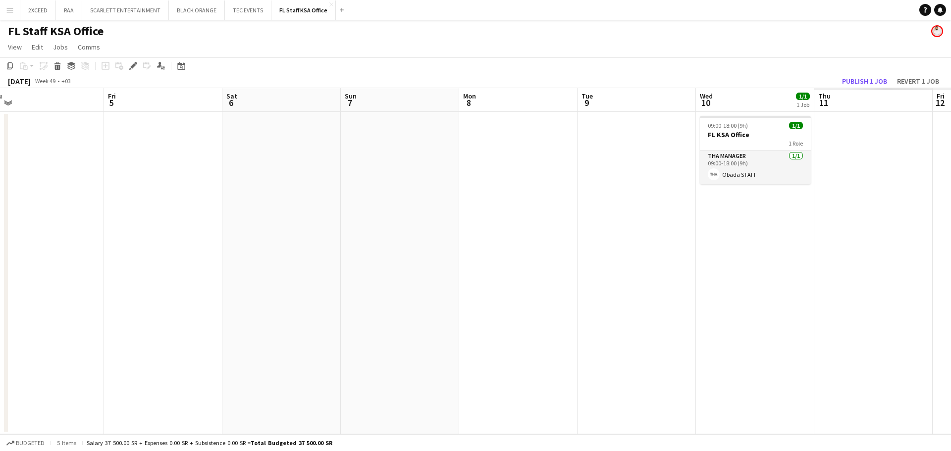
click at [432, 288] on app-calendar-viewport "Mon 1 Tue 2 Wed 3 Thu 4 Fri 5 Sat 6 Sun 7 Mon 8 Tue 9 Wed 10 1/1 1 Job Thu 11 F…" at bounding box center [475, 261] width 951 height 346
click at [754, 128] on div "09:00-18:00 (9h) 1/1" at bounding box center [750, 125] width 111 height 7
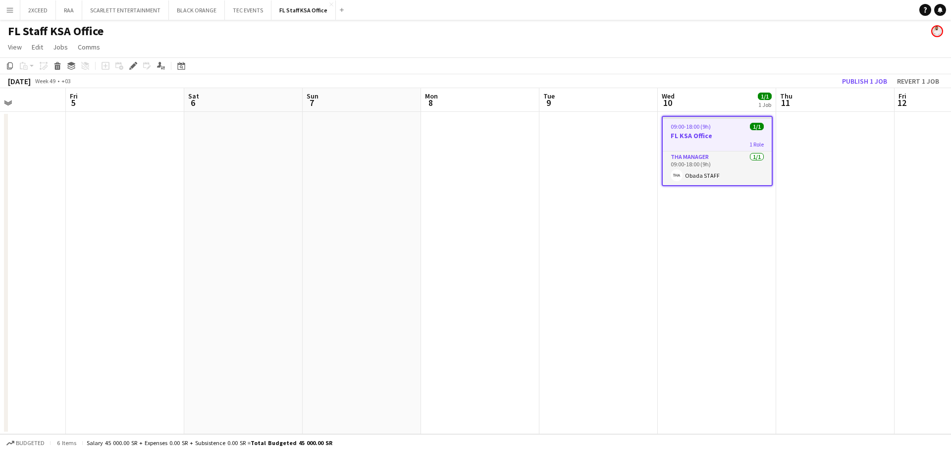
click at [585, 290] on app-calendar-viewport "Tue 2 Wed 3 Thu 4 Fri 5 Sat 6 Sun 7 Mon 8 Tue 9 Wed 10 1/1 1 Job Thu 11 Fri 12 …" at bounding box center [475, 261] width 951 height 346
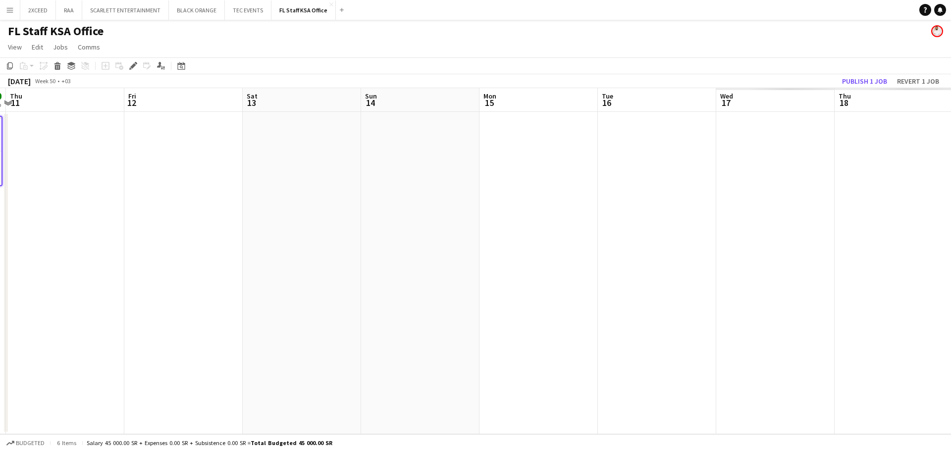
click at [218, 350] on app-calendar-viewport "Mon 8 Tue 9 Wed 10 1/1 1 Job Thu 11 Fri 12 Sat 13 Sun 14 Mon 15 Tue 16 Wed 17 T…" at bounding box center [475, 261] width 951 height 346
click at [195, 363] on app-calendar-viewport "Sat 13 Sun 14 Mon 15 Tue 16 Wed 17 Thu 18 Fri 19 Sat 20 Sun 21 Mon 22 Tue 23 We…" at bounding box center [475, 261] width 951 height 346
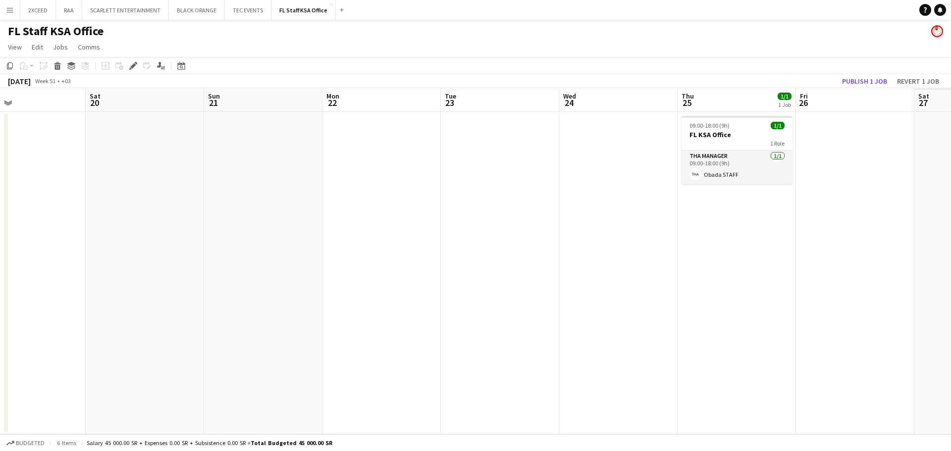
click at [333, 311] on app-calendar-viewport "Tue 16 Wed 17 Thu 18 Fri 19 Sat 20 Sun 21 Mon 22 Tue 23 Wed 24 Thu 25 1/1 1 Job…" at bounding box center [475, 261] width 951 height 346
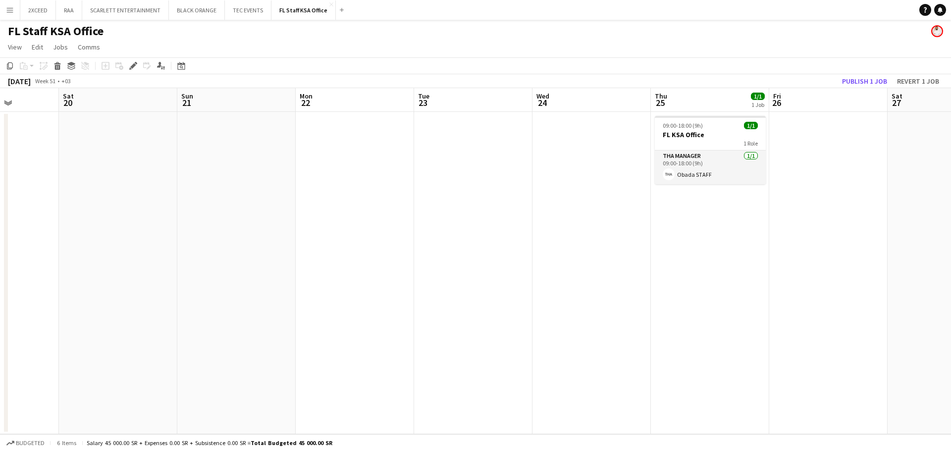
click at [591, 297] on app-calendar-viewport "Tue 16 Wed 17 Thu 18 Fri 19 Sat 20 Sun 21 Mon 22 Tue 23 Wed 24 Thu 25 1/1 1 Job…" at bounding box center [475, 261] width 951 height 346
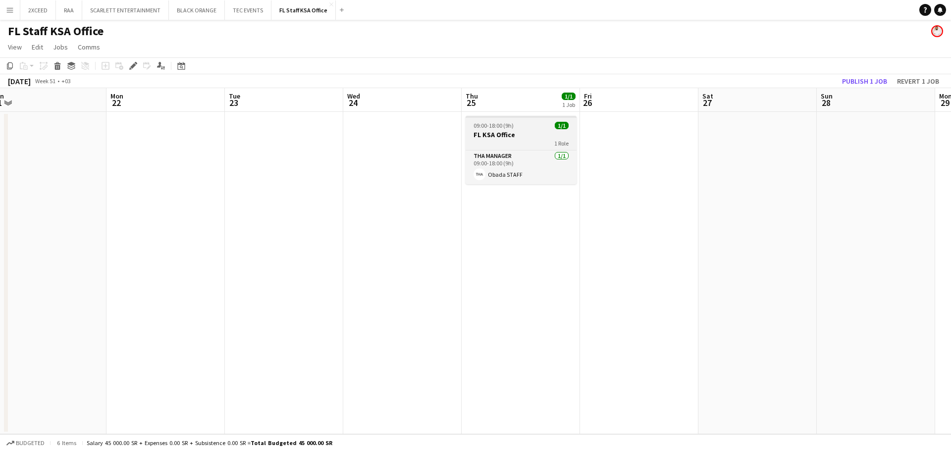
click at [500, 134] on h3 "FL KSA Office" at bounding box center [521, 134] width 111 height 9
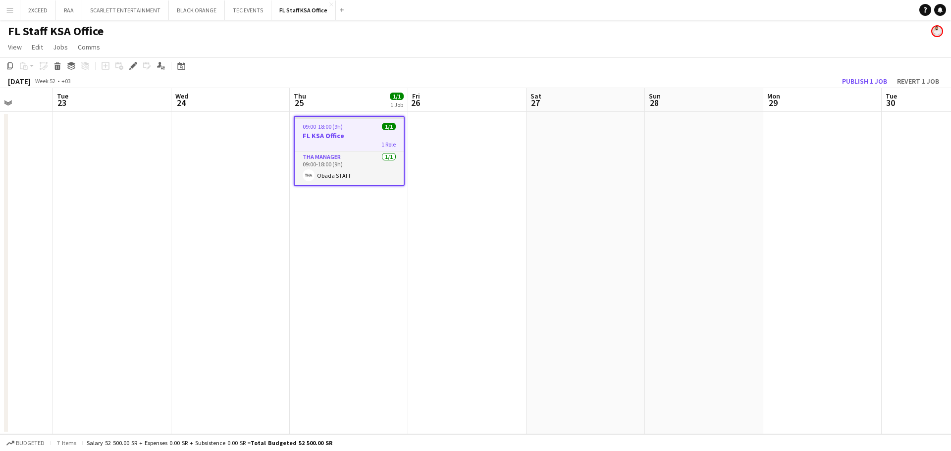
click at [486, 354] on app-calendar-viewport "Sat 20 Sun 21 Mon 22 Tue 23 Wed 24 Thu 25 1/1 1 Job Fri 26 Sat 27 Sun 28 Mon 29…" at bounding box center [475, 261] width 951 height 346
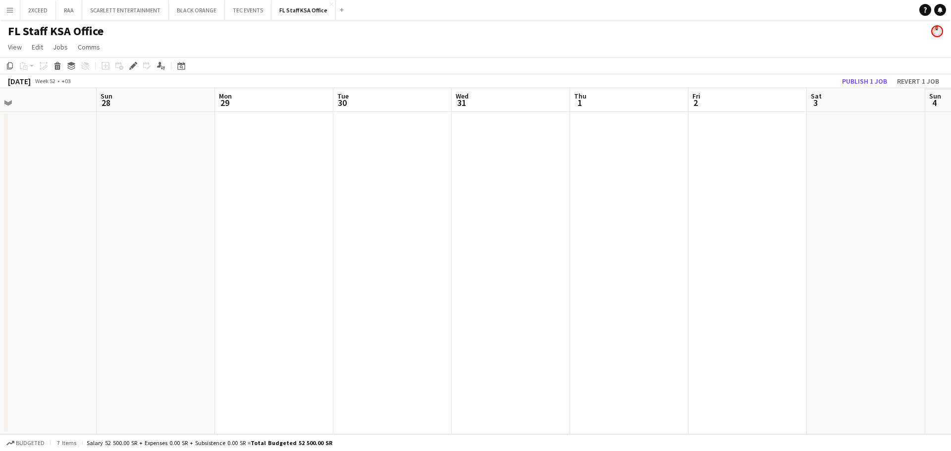
click at [523, 354] on app-calendar-viewport "Wed 24 Thu 25 1/1 1 Job Fri 26 Sat 27 Sun 28 Mon 29 Tue 30 Wed 31 Thu 1 Fri 2 S…" at bounding box center [475, 261] width 951 height 346
click at [344, 325] on app-calendar-viewport "Sat 27 Sun 28 Mon 29 Tue 30 Wed 31 Thu 1 Fri 2 Sat 3 Sun 4 Mon 5 Tue 6 Wed 7 Th…" at bounding box center [475, 261] width 951 height 346
click at [404, 299] on app-calendar-viewport "Wed 31 Thu 1 Fri 2 Sat 3 Sun 4 Mon 5 Tue 6 Wed 7 Thu 8 Fri 9 Sat 10 Sun 11 Mon …" at bounding box center [475, 261] width 951 height 346
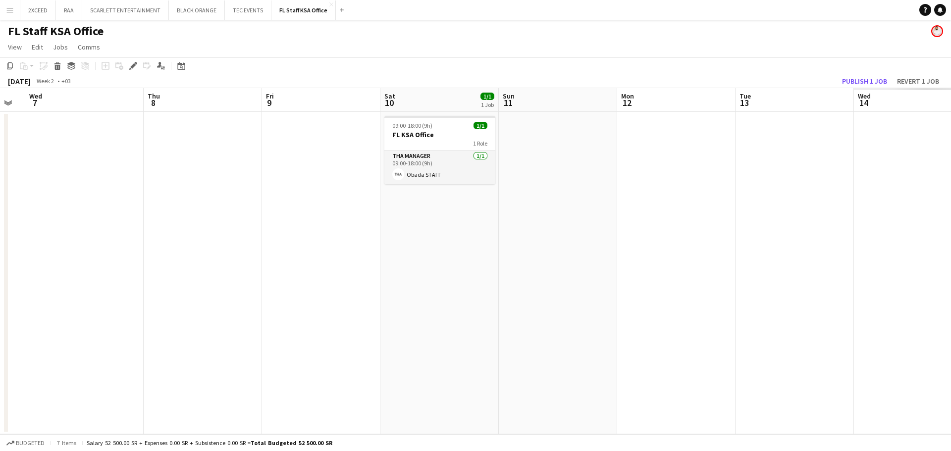
click at [366, 323] on app-calendar-viewport "Sun 4 Mon 5 Tue 6 Wed 7 Thu 8 Fri 9 Sat 10 1/1 1 Job Sun 11 Mon 12 Tue 13 Wed 1…" at bounding box center [475, 261] width 951 height 346
click at [442, 132] on h3 "FL KSA Office" at bounding box center [439, 134] width 111 height 9
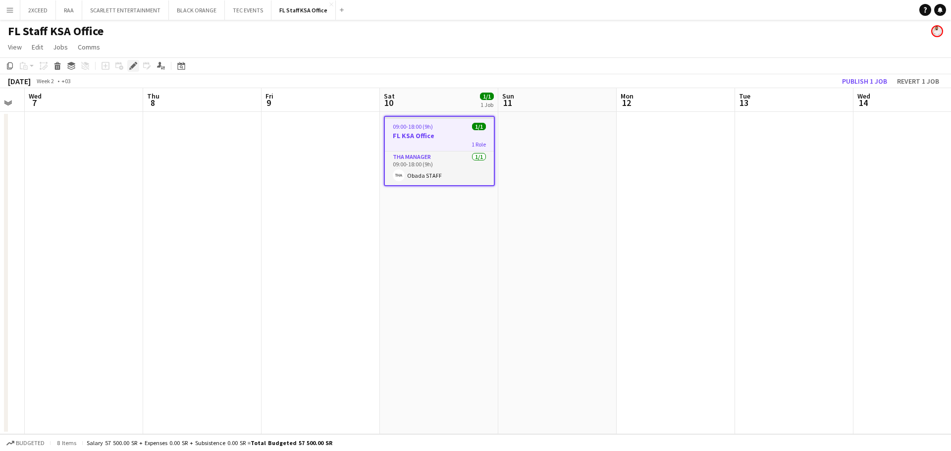
click at [130, 67] on icon "Edit" at bounding box center [133, 66] width 8 height 8
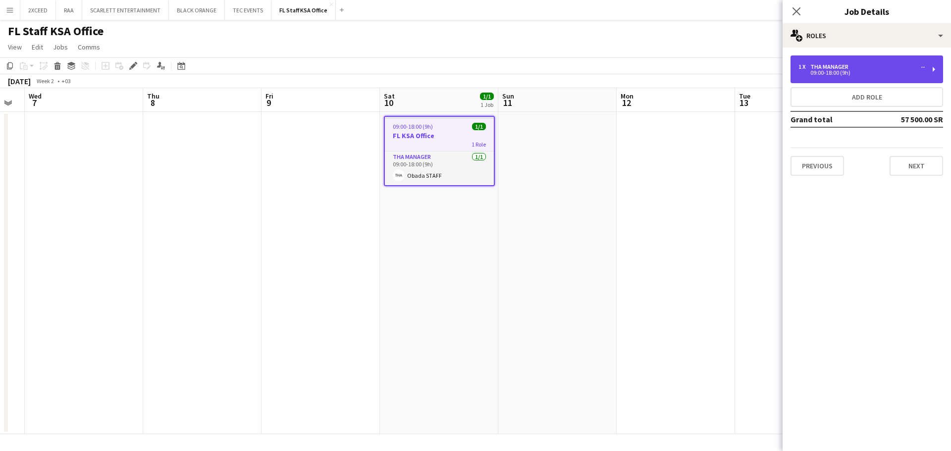
click at [842, 65] on div "THA Manager" at bounding box center [831, 66] width 42 height 7
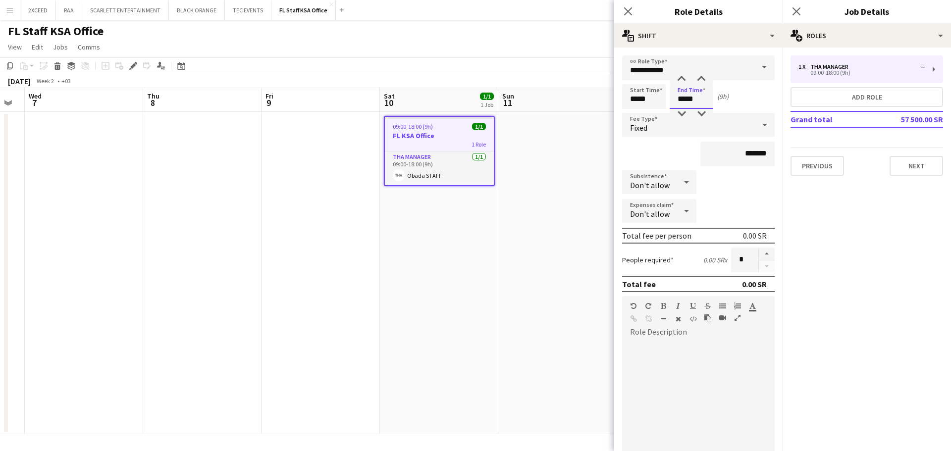
click at [677, 101] on input "*****" at bounding box center [692, 96] width 44 height 25
click at [695, 100] on input "*****" at bounding box center [692, 96] width 44 height 25
type input "*****"
click at [581, 199] on app-date-cell at bounding box center [557, 273] width 118 height 322
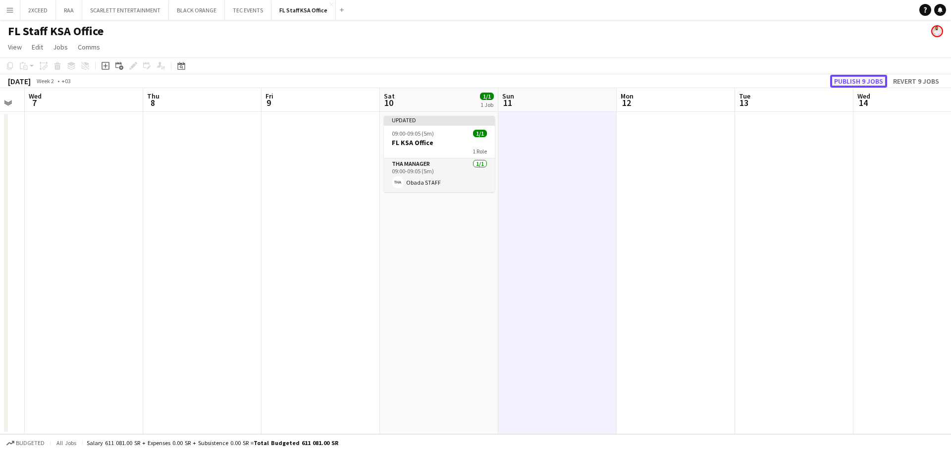
click at [851, 81] on button "Publish 9 jobs" at bounding box center [858, 81] width 57 height 13
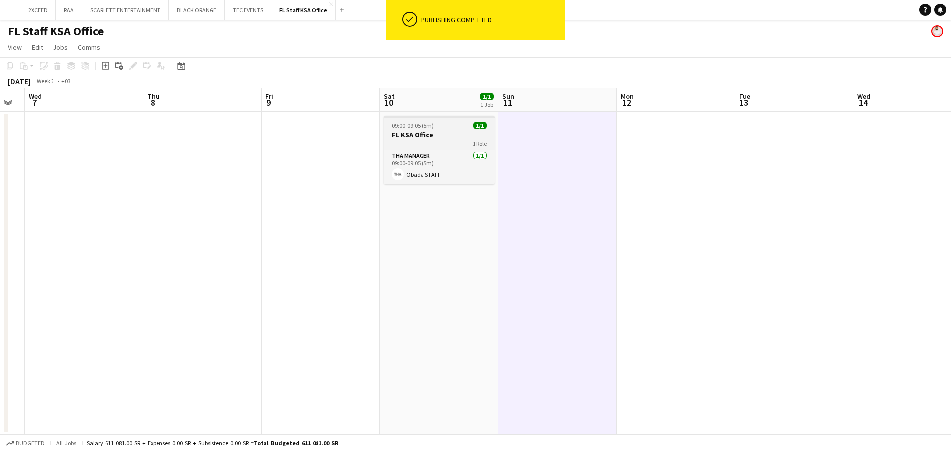
click at [433, 138] on h3 "FL KSA Office" at bounding box center [439, 134] width 111 height 9
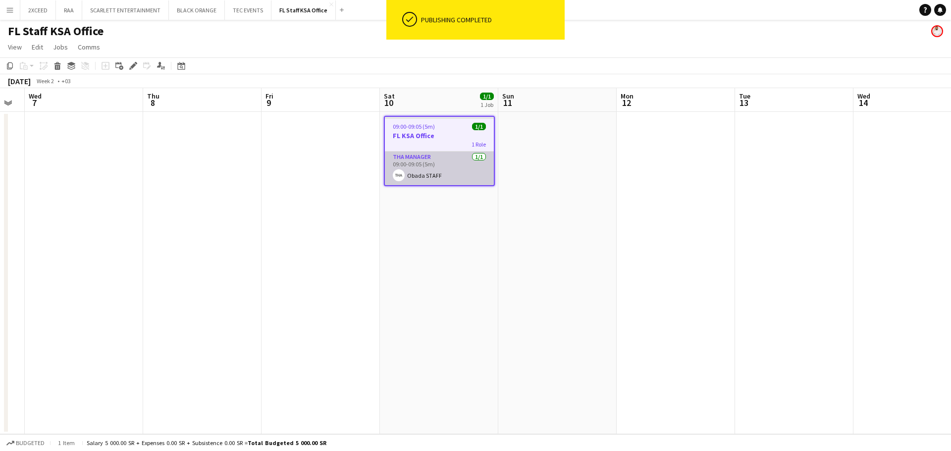
click at [439, 164] on app-card-role "THA Manager [DATE] 09:00-09:05 (5m) Obada STAFF" at bounding box center [439, 169] width 109 height 34
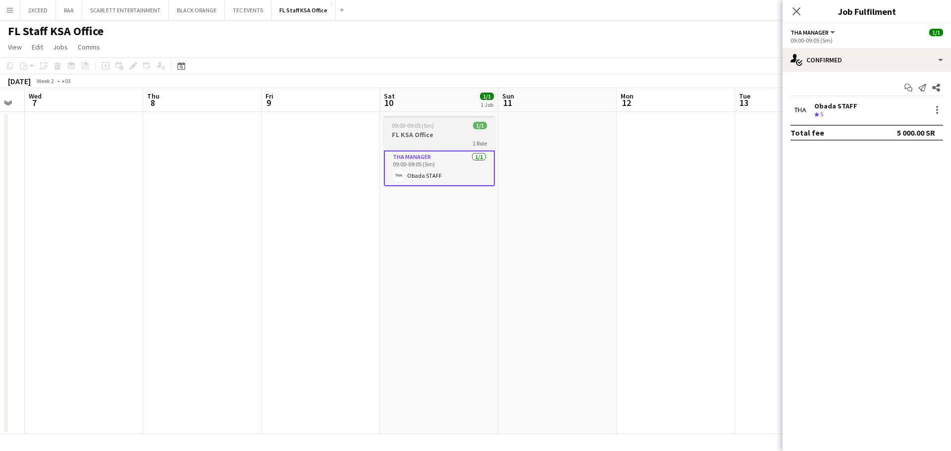
click at [422, 116] on div at bounding box center [439, 117] width 111 height 2
click at [131, 67] on icon at bounding box center [132, 65] width 5 height 5
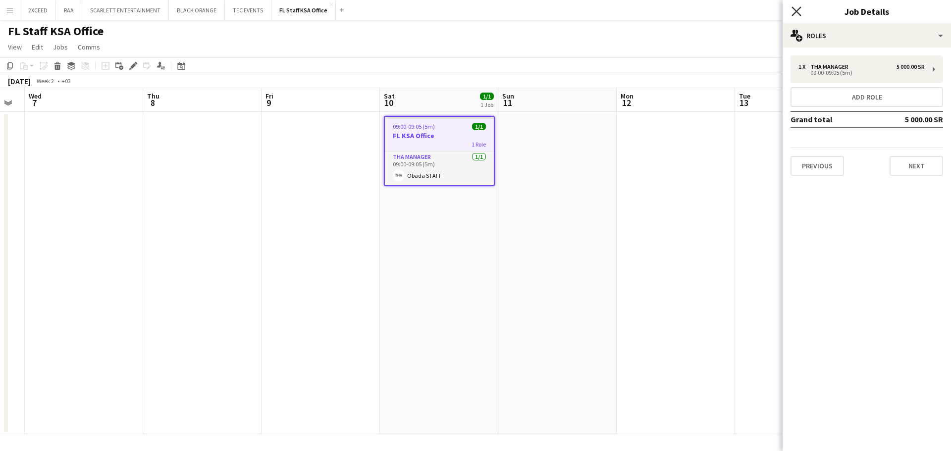
click at [797, 9] on icon "Close pop-in" at bounding box center [795, 10] width 9 height 9
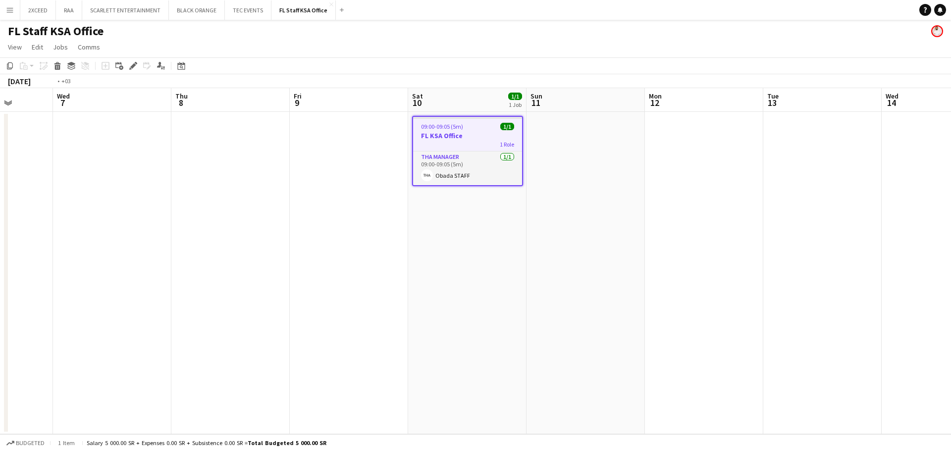
click at [811, 279] on app-calendar-viewport "Sun 4 Mon 5 Tue 6 Wed 7 Thu 8 Fri 9 Sat 10 1/1 1 Job Sun 11 Mon 12 Tue 13 Wed 1…" at bounding box center [475, 261] width 951 height 346
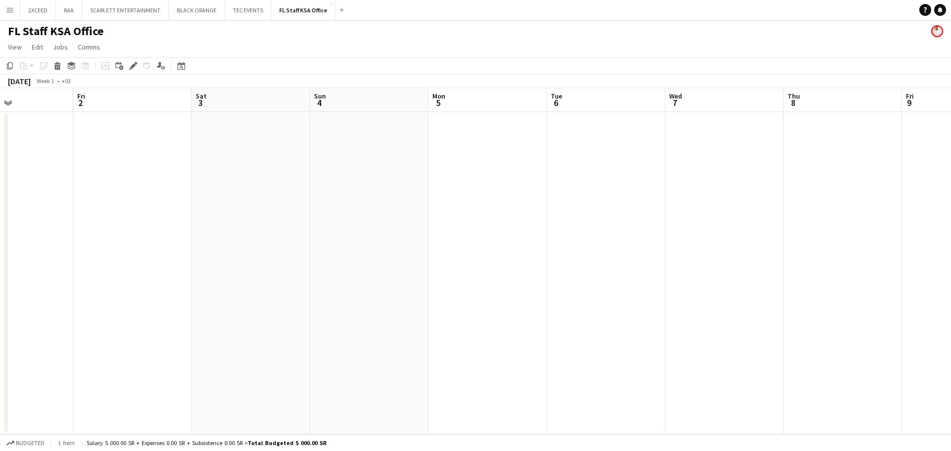
click at [890, 249] on app-calendar-viewport "Wed 31 Thu 1 Fri 2 Sat 3 Sun 4 Mon 5 Tue 6 Wed 7 Thu 8 Fri 9 Sat 10 1/1 1 Job S…" at bounding box center [475, 261] width 951 height 346
click at [863, 284] on app-calendar-viewport "Sat 27 Sun 28 Mon 29 Tue 30 Wed 31 Thu 1 Fri 2 Sat 3 Sun 4 Mon 5 Tue 6 Wed 7 Th…" at bounding box center [475, 261] width 951 height 346
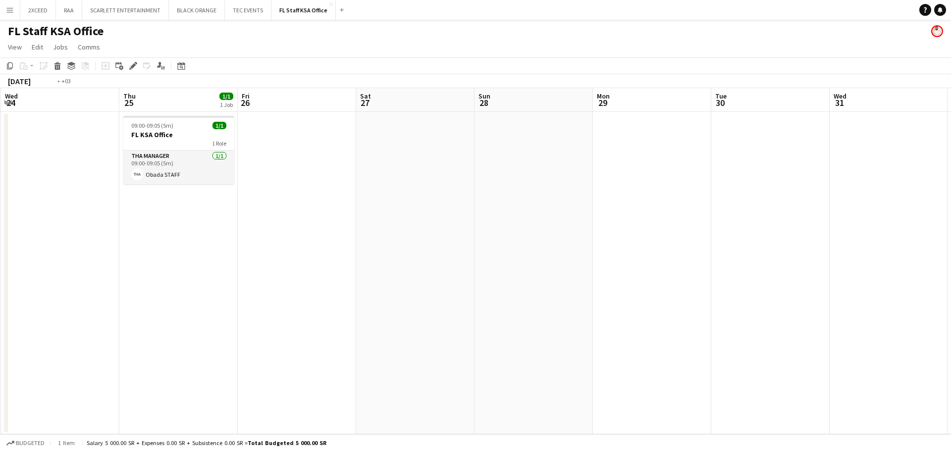
click at [798, 296] on app-calendar-viewport "Mon 22 Tue 23 Wed 24 Thu 25 1/1 1 Job Fri 26 Sat 27 Sun 28 Mon 29 Tue 30 Wed 31…" at bounding box center [475, 261] width 951 height 346
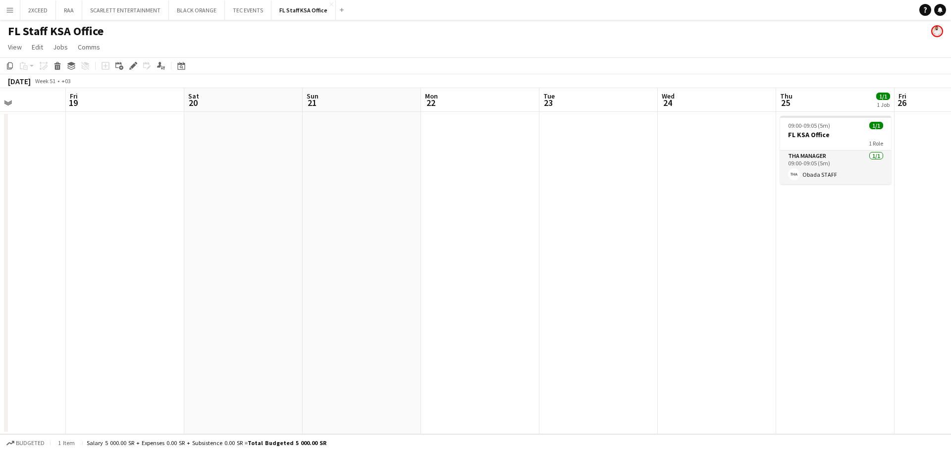
scroll to position [0, 263]
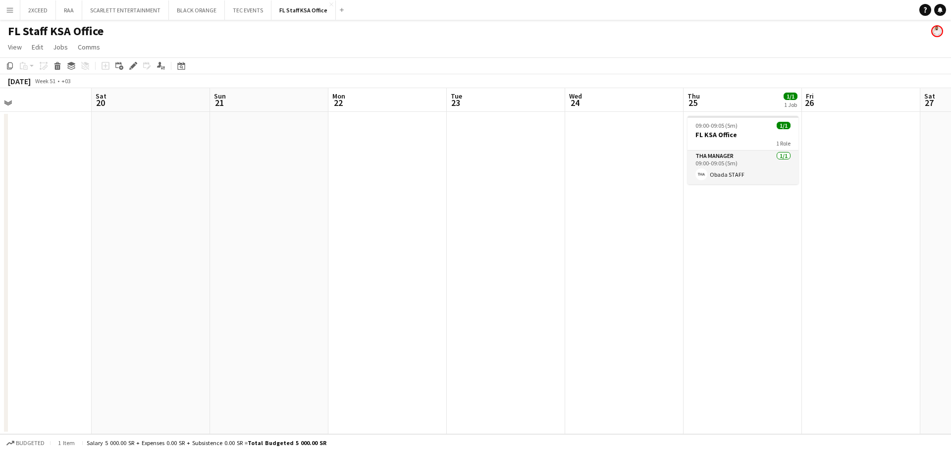
click at [777, 274] on app-calendar-viewport "Wed 17 Thu 18 Fri 19 Sat 20 Sun 21 Mon 22 Tue 23 Wed 24 Thu 25 1/1 1 Job Fri 26…" at bounding box center [475, 261] width 951 height 346
click at [742, 129] on app-job-card "09:00-09:05 (5m) 1/1 FL KSA Office 1 Role THA Manager [DATE] 09:00-09:05 (5m) O…" at bounding box center [742, 150] width 111 height 68
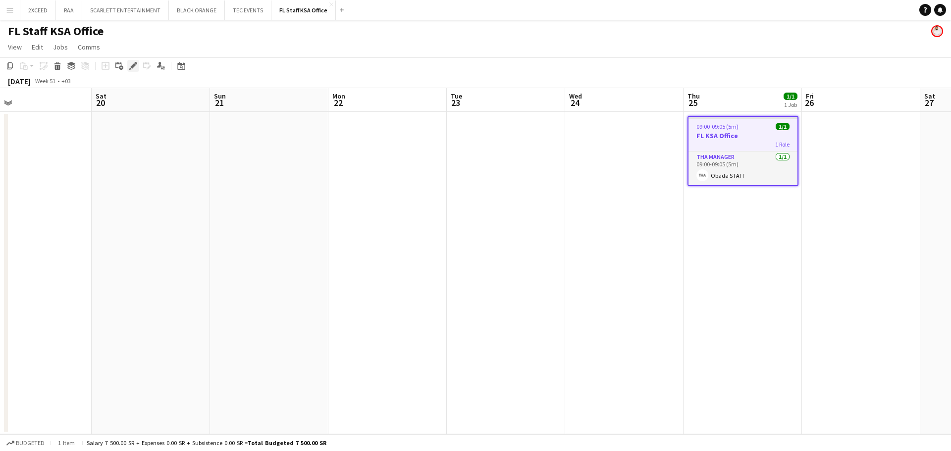
click at [132, 63] on icon "Edit" at bounding box center [133, 66] width 8 height 8
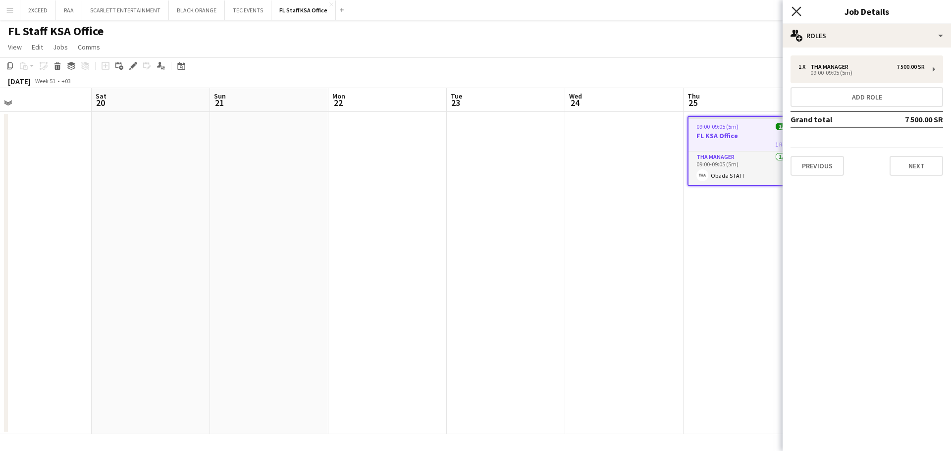
click at [791, 7] on icon "Close pop-in" at bounding box center [795, 10] width 9 height 9
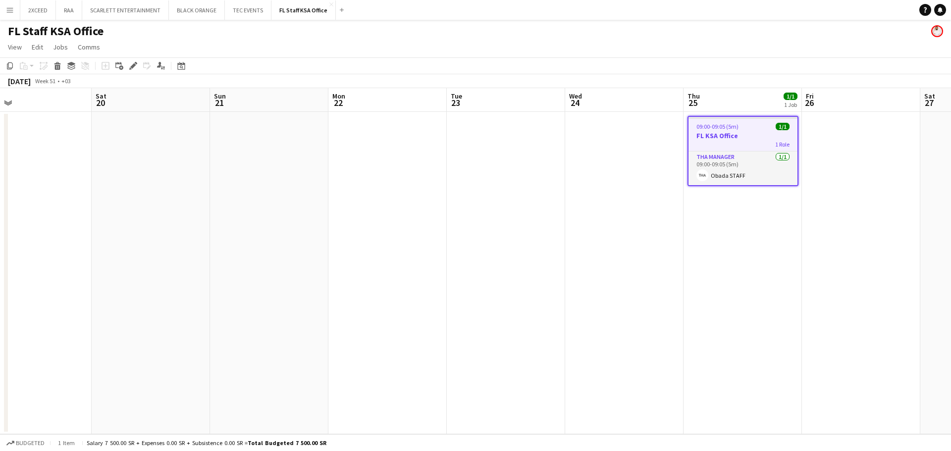
click at [350, 282] on app-date-cell at bounding box center [387, 273] width 118 height 322
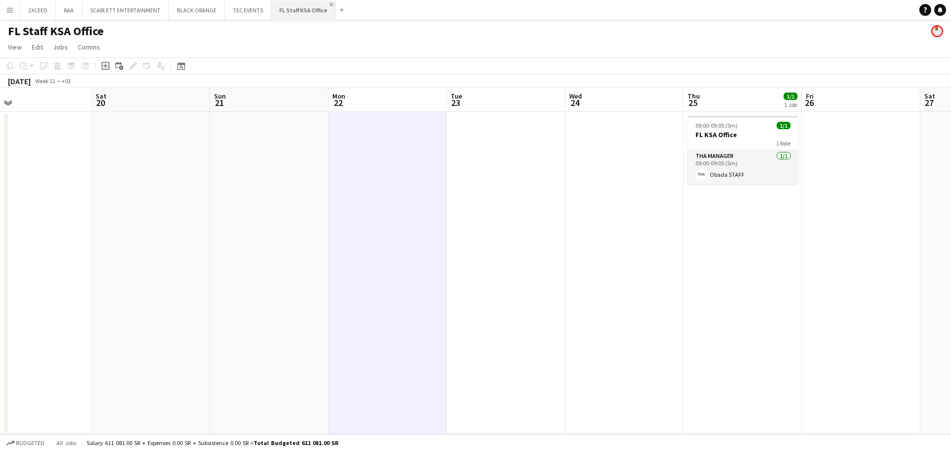
click at [329, 2] on app-icon "Close" at bounding box center [331, 4] width 4 height 4
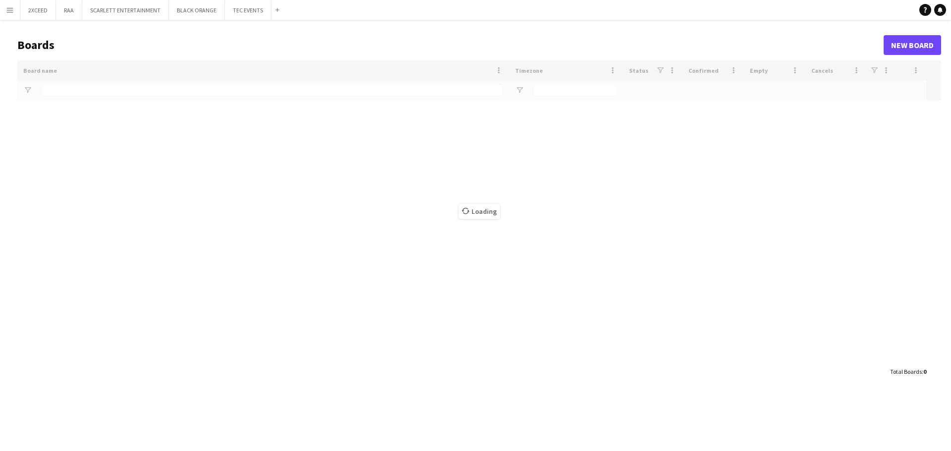
type input "***"
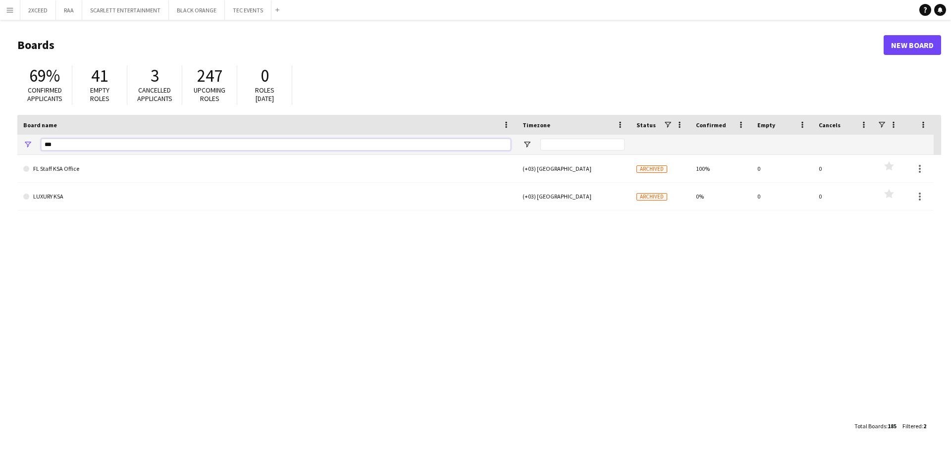
drag, startPoint x: 262, startPoint y: 146, endPoint x: 0, endPoint y: 171, distance: 263.7
click at [0, 171] on main "Boards New Board 69% Confirmed applicants 41 Empty roles 3 Cancelled applicants…" at bounding box center [475, 235] width 951 height 431
